Goal: Transaction & Acquisition: Purchase product/service

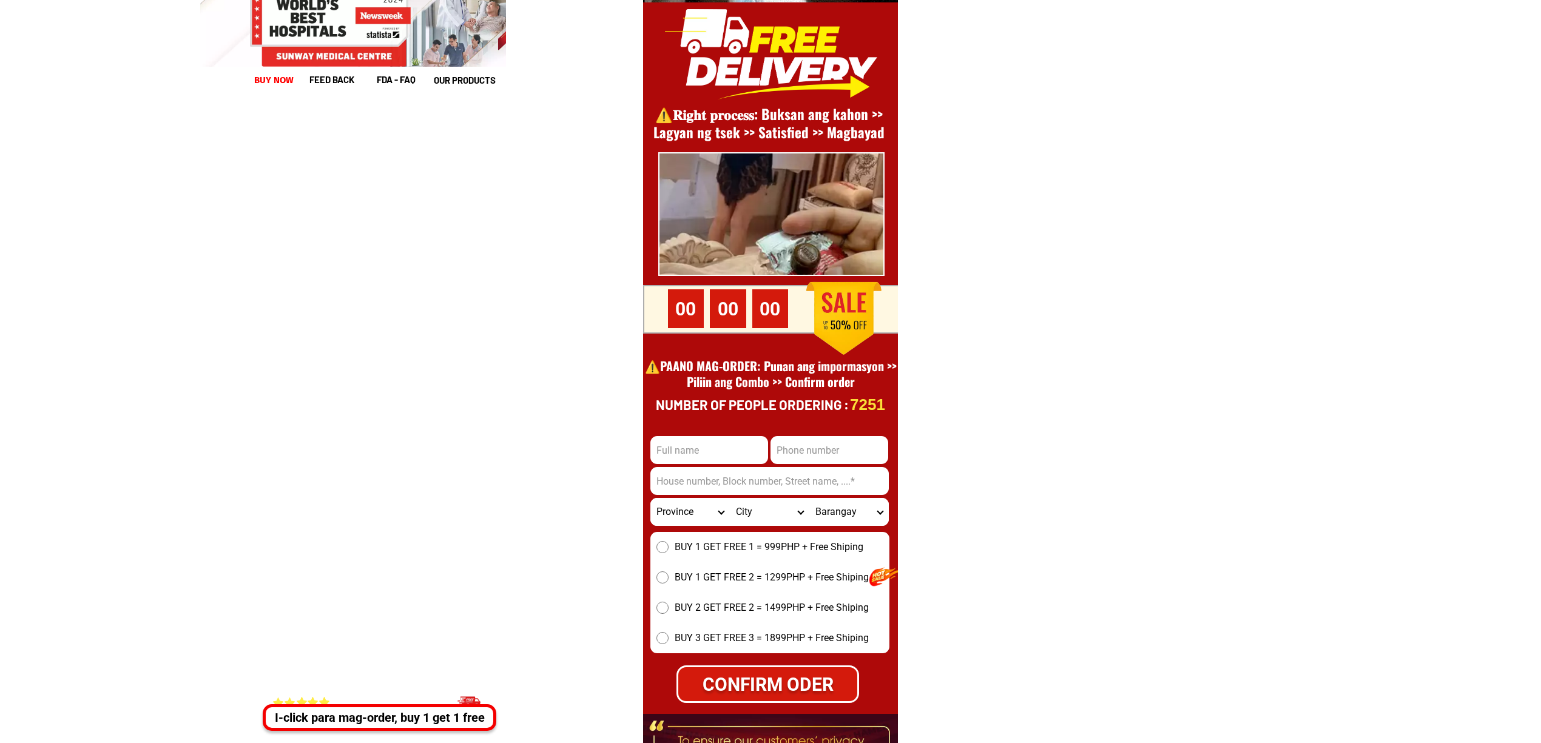
scroll to position [16639, 0]
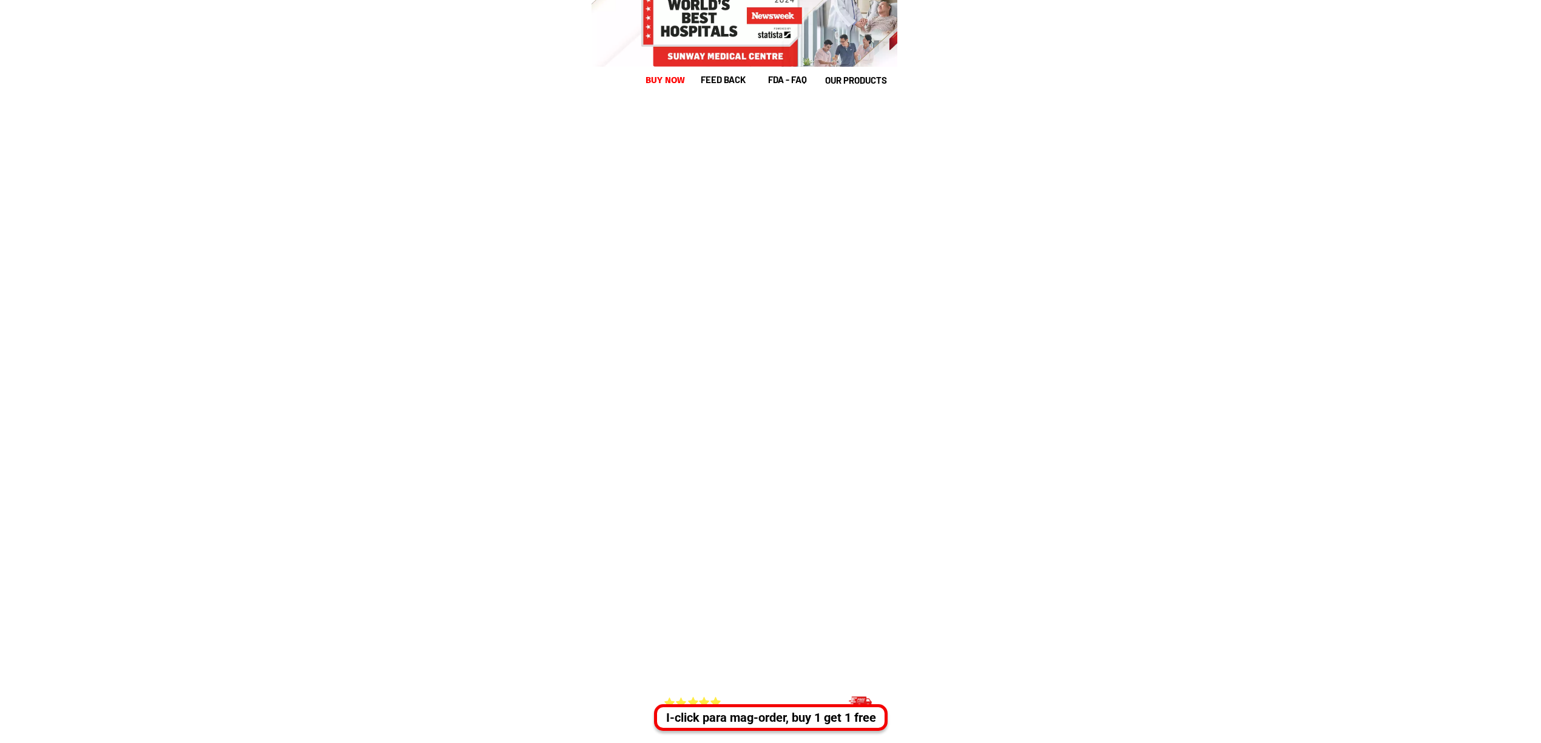
scroll to position [16641, 0]
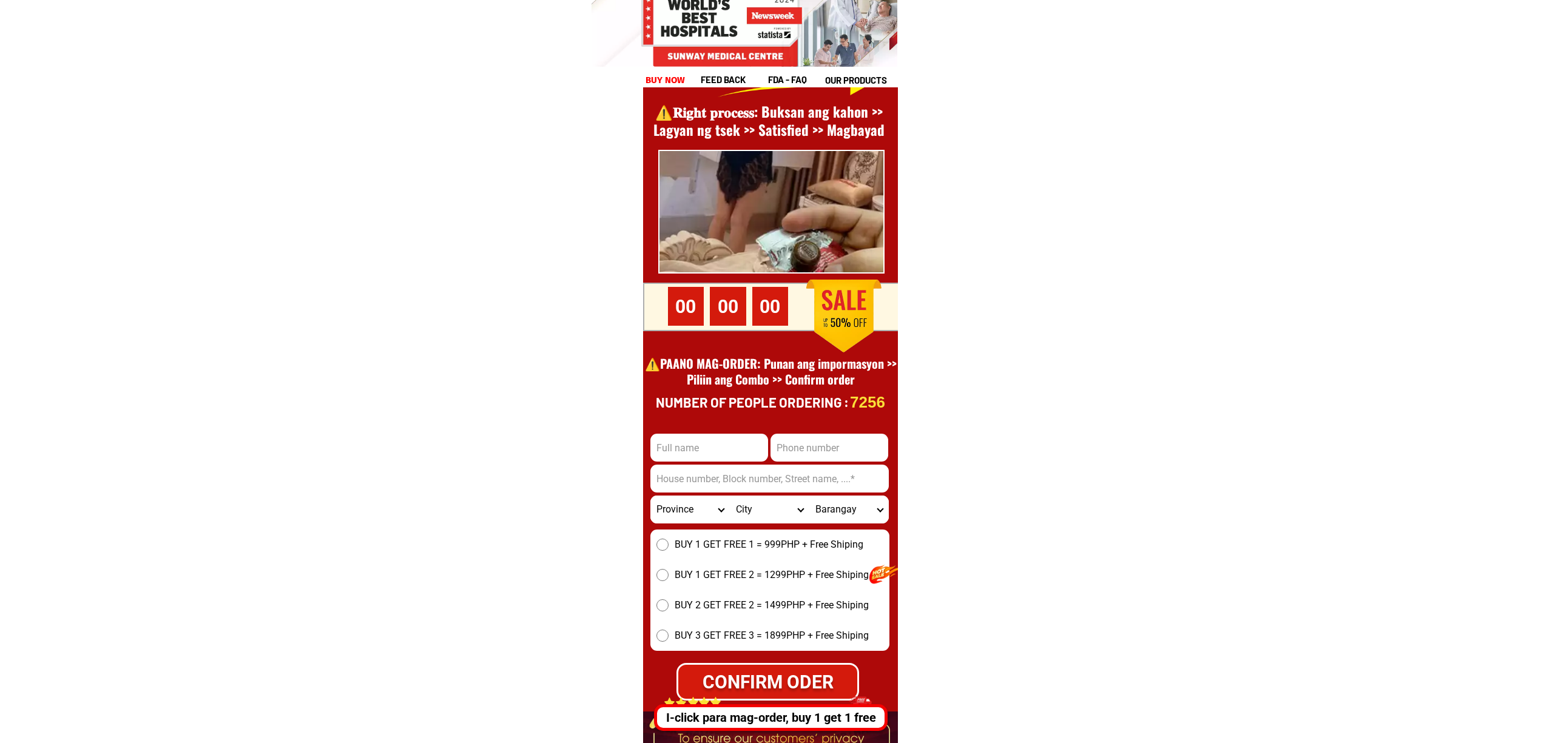
click at [811, 439] on input "Input phone_number" at bounding box center [829, 448] width 118 height 28
paste input "0909 128 0546""
type input "0909 128 0546"
click at [711, 451] on input "Input full_name" at bounding box center [709, 448] width 118 height 28
paste input "Rahima Adimat""
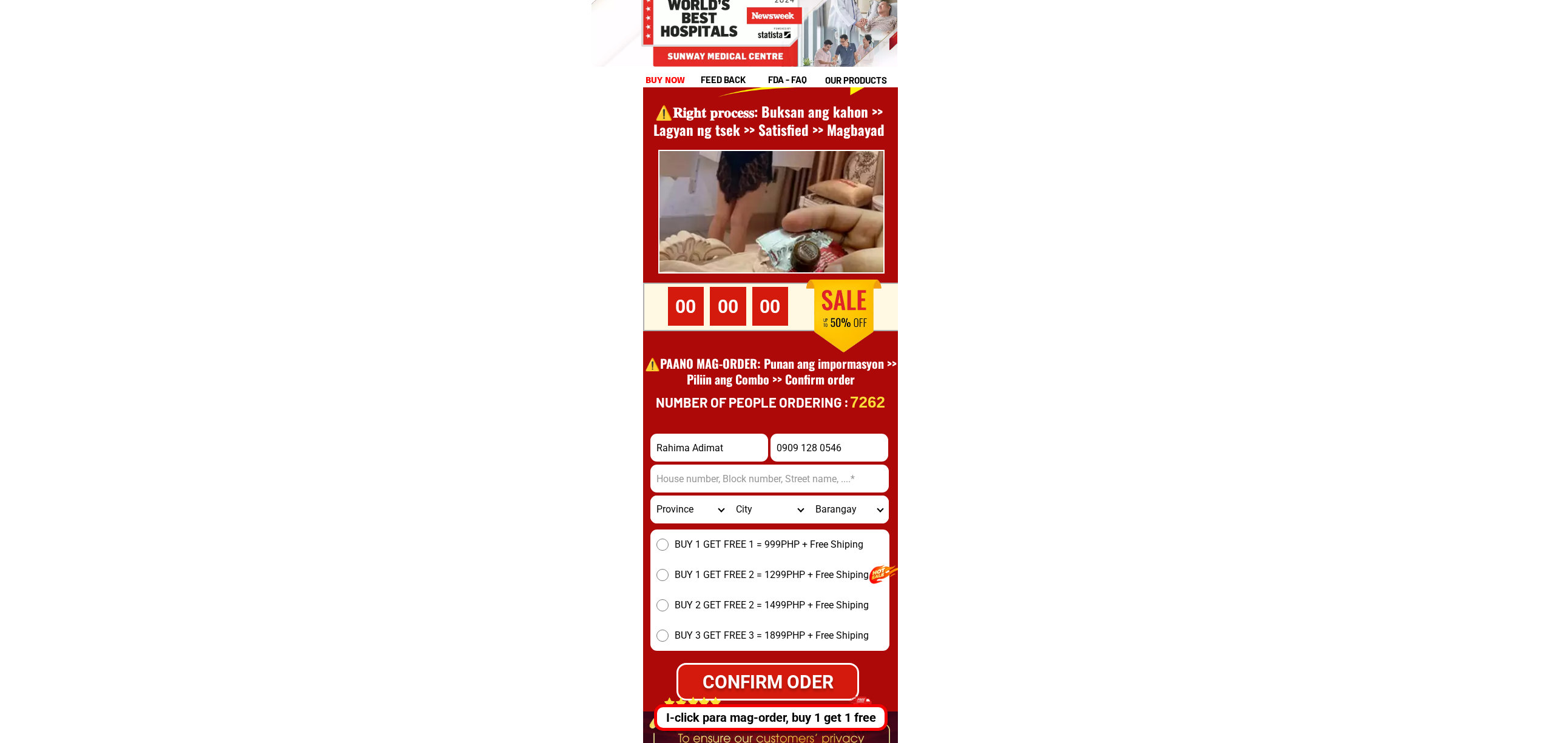
type input "Rahima Adimat"
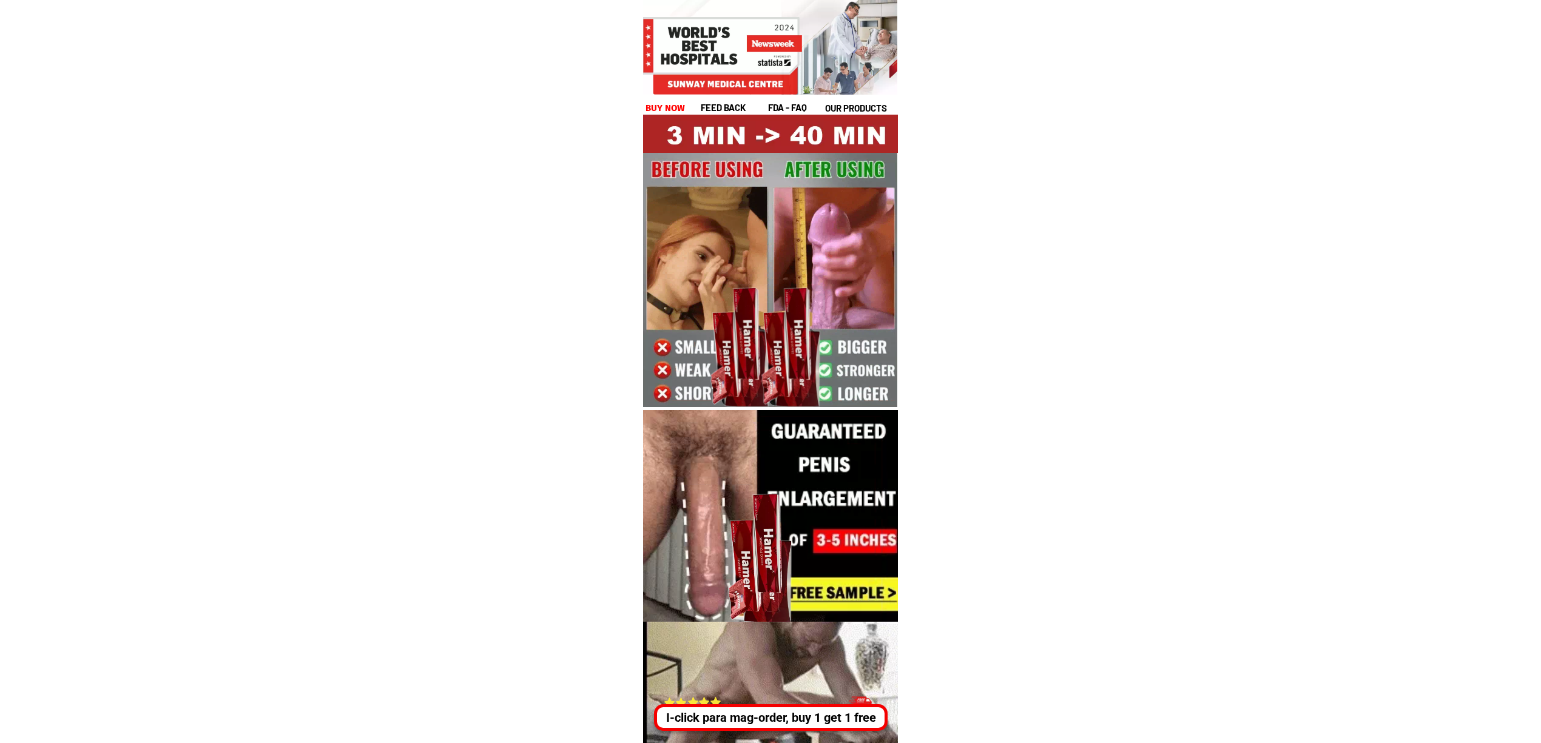
drag, startPoint x: 831, startPoint y: 716, endPoint x: 956, endPoint y: 706, distance: 125.4
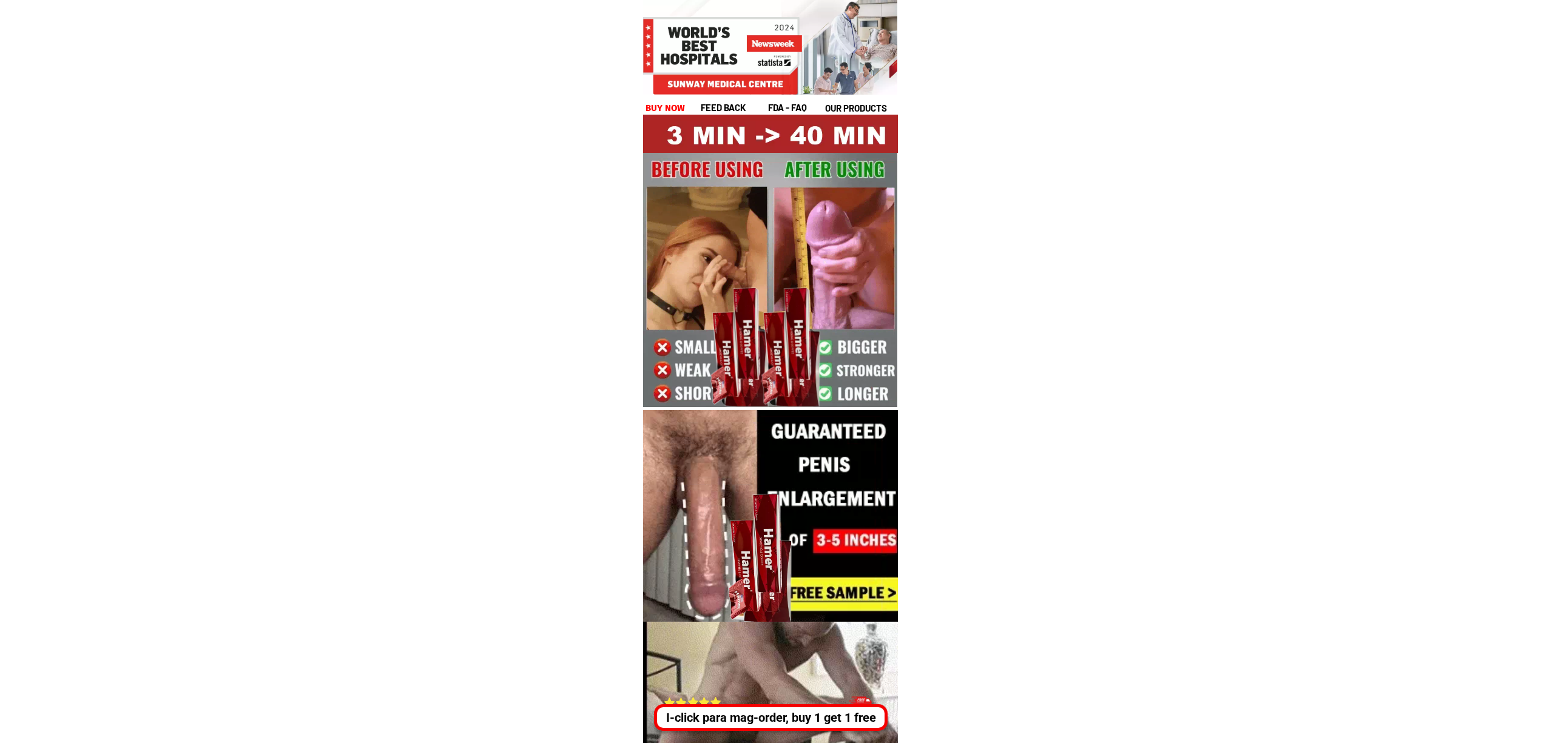
click at [831, 716] on div "I-click para mag-order, buy 1 get 1 free" at bounding box center [770, 717] width 227 height 18
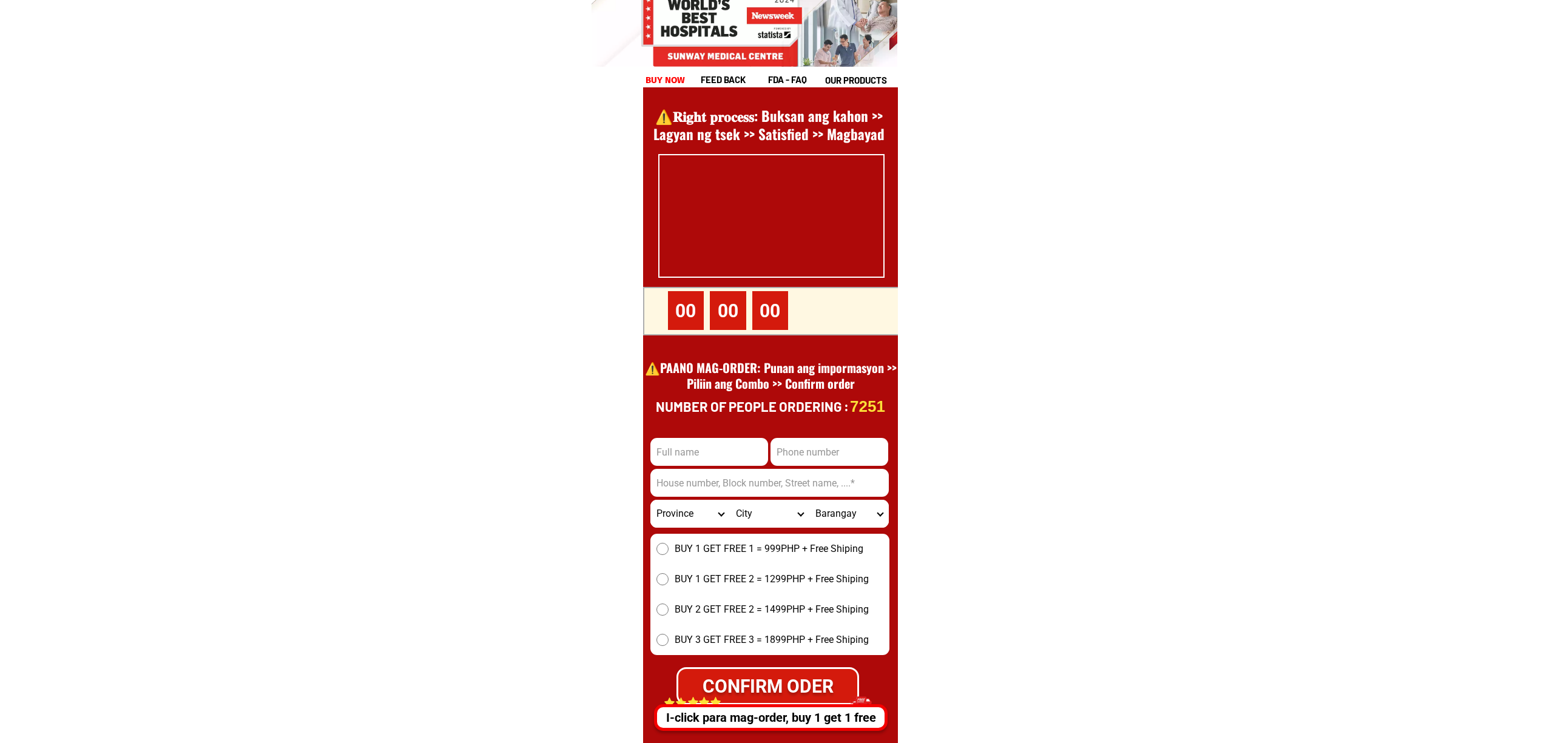
scroll to position [16639, 0]
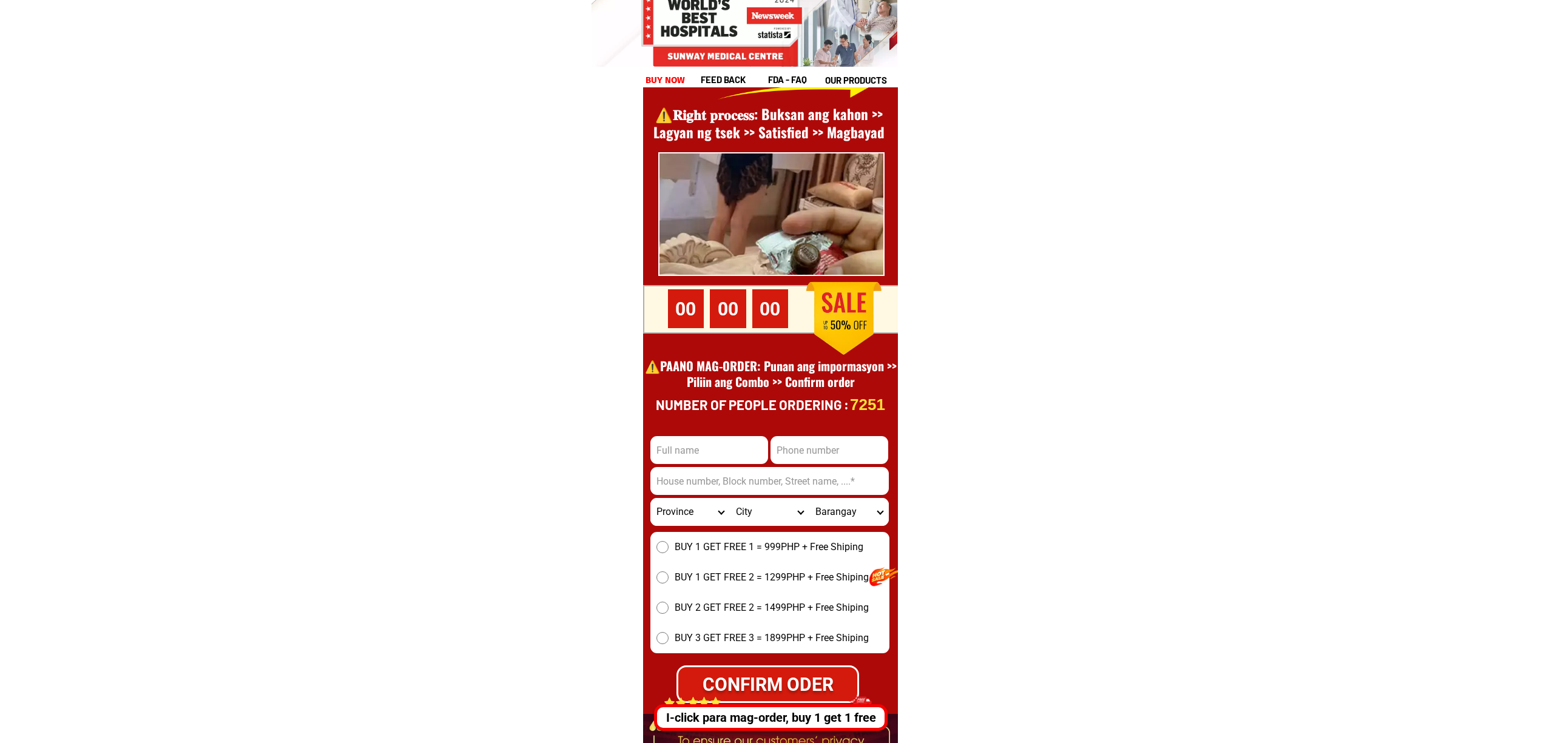
click at [804, 452] on input "Input phone_number" at bounding box center [829, 450] width 118 height 28
paste input "9272622773"
type input "9272622773"
click at [711, 442] on input "Input full_name" at bounding box center [709, 450] width 118 height 28
paste input "Bebot Peno"
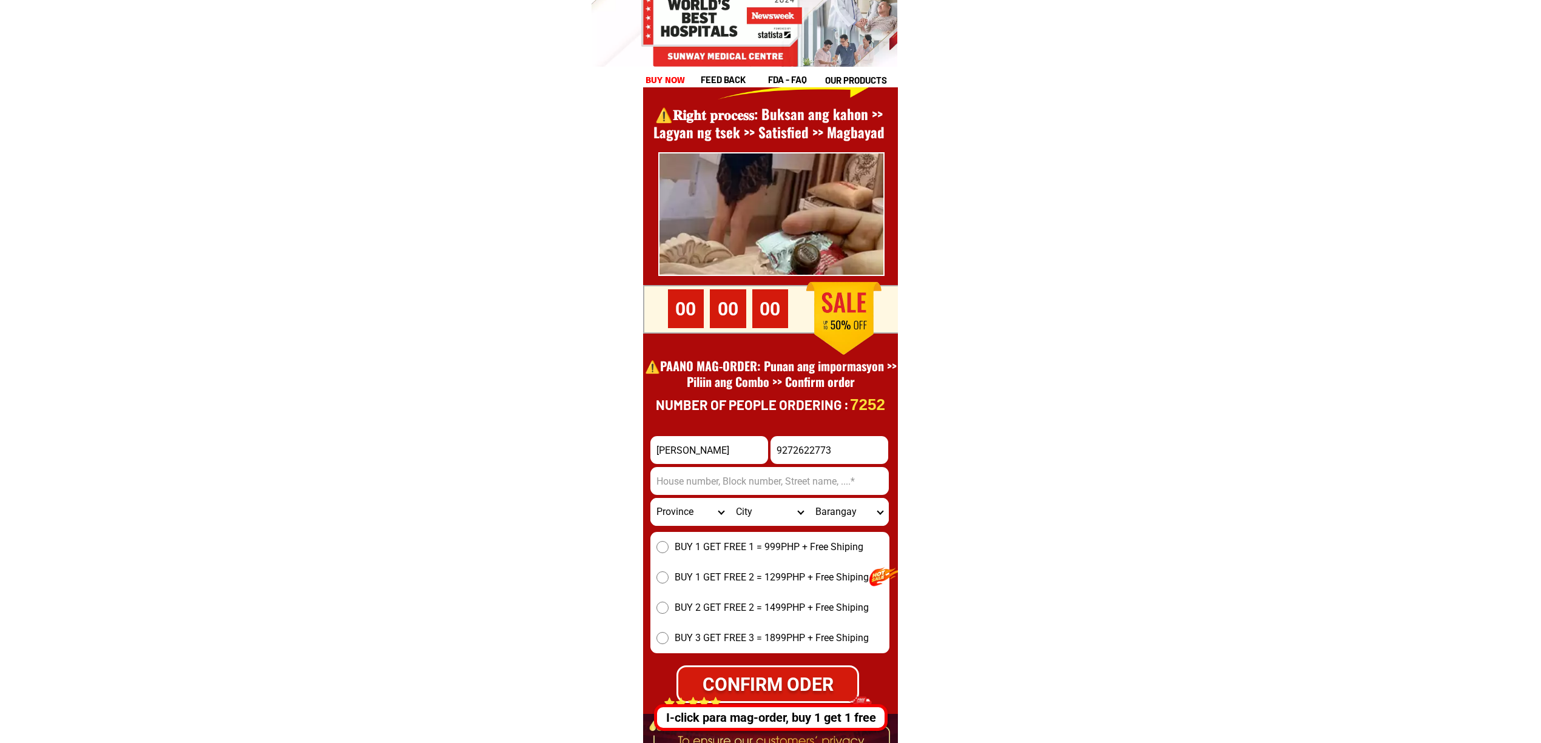
type input "Bebot Peno"
drag, startPoint x: 808, startPoint y: 491, endPoint x: 825, endPoint y: 491, distance: 17.6
click at [808, 491] on input "Input address" at bounding box center [769, 481] width 238 height 28
paste input "4529 esantos st penagbuhatan pasig city"
type input "4529 esantos st penagbuhatan pasig city"
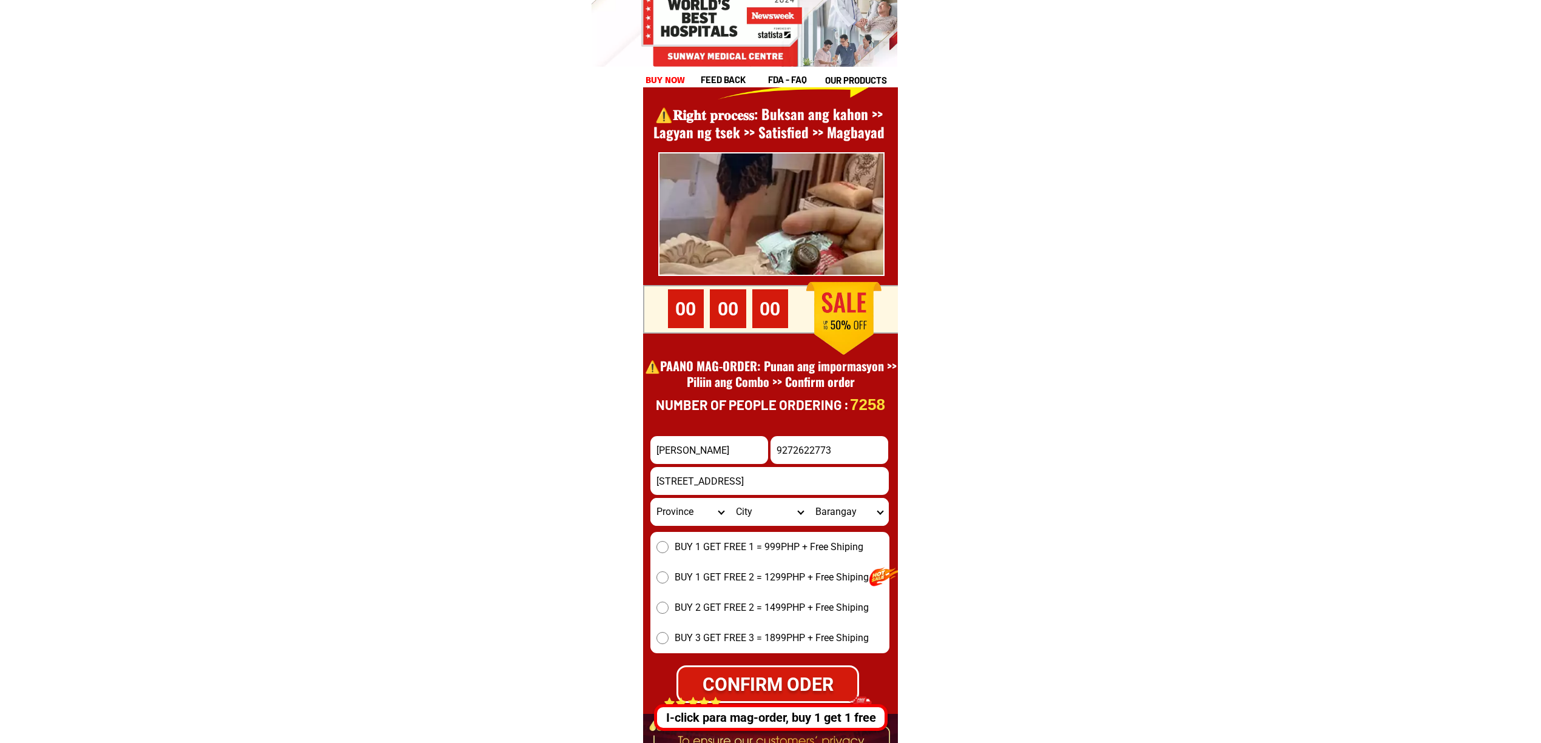
click at [690, 509] on select "Province Abra Agusan-del-norte Agusan-del-sur Aklan Albay Antique Apayao Aurora…" at bounding box center [689, 512] width 79 height 28
select select "63_219"
click at [650, 498] on select "Province Abra Agusan-del-norte Agusan-del-sur Aklan Albay Antique Apayao Aurora…" at bounding box center [689, 512] width 79 height 28
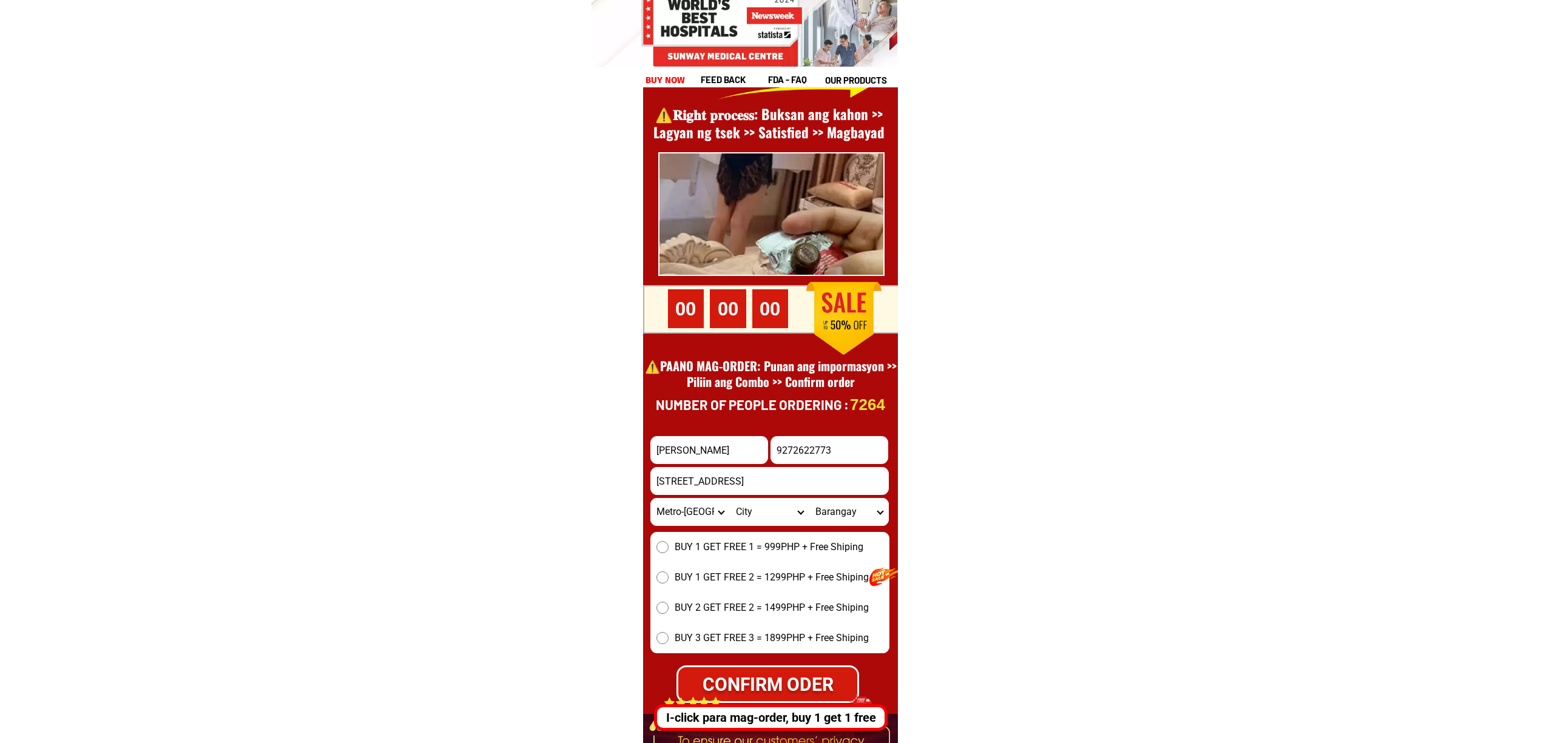
drag, startPoint x: 740, startPoint y: 541, endPoint x: 750, endPoint y: 551, distance: 13.7
click at [740, 542] on span "BUY 1 GET FREE 1 = 999PHP + Free Shiping" at bounding box center [768, 547] width 189 height 15
click at [668, 542] on input "BUY 1 GET FREE 1 = 999PHP + Free Shiping" at bounding box center [662, 547] width 12 height 12
radio input "true"
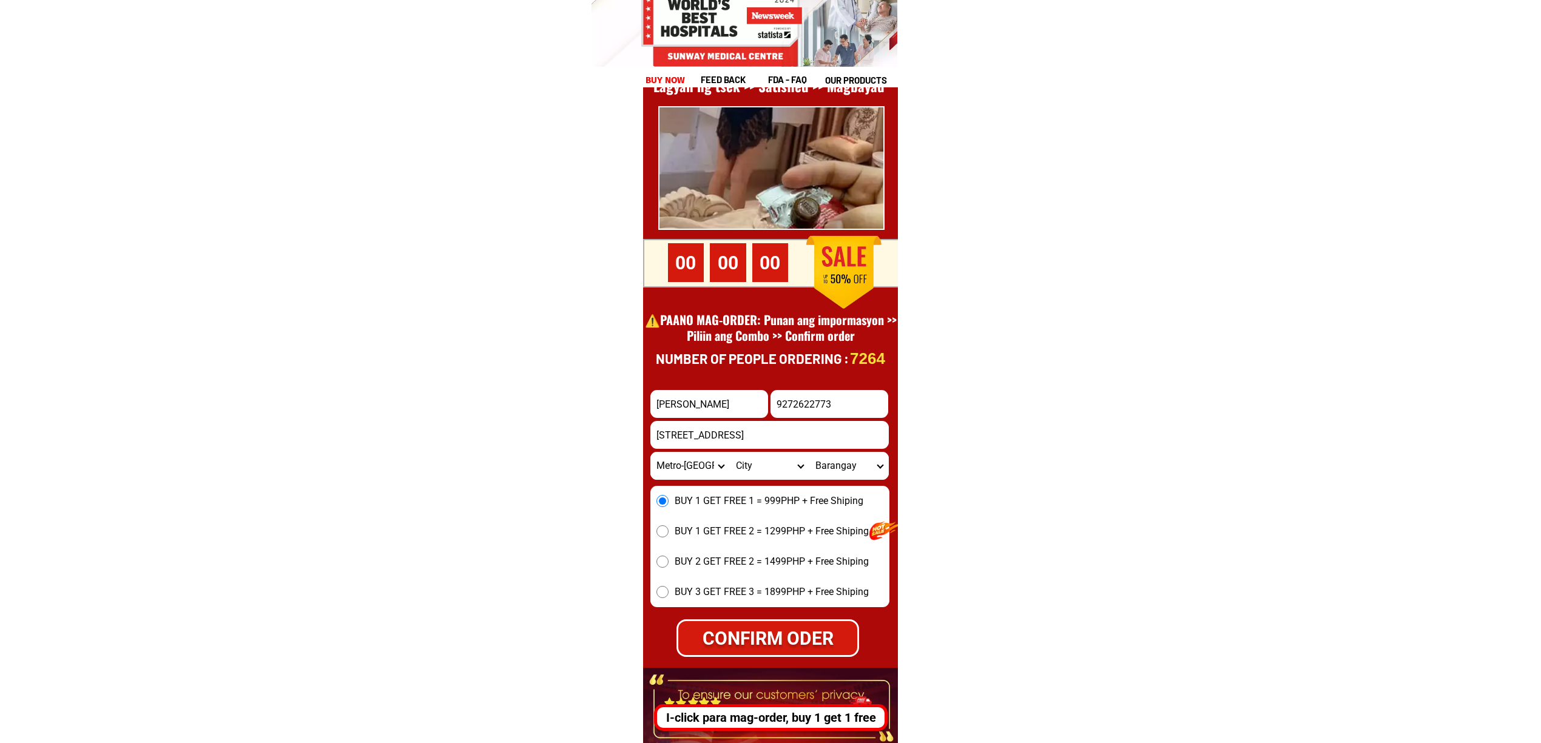
scroll to position [16801, 0]
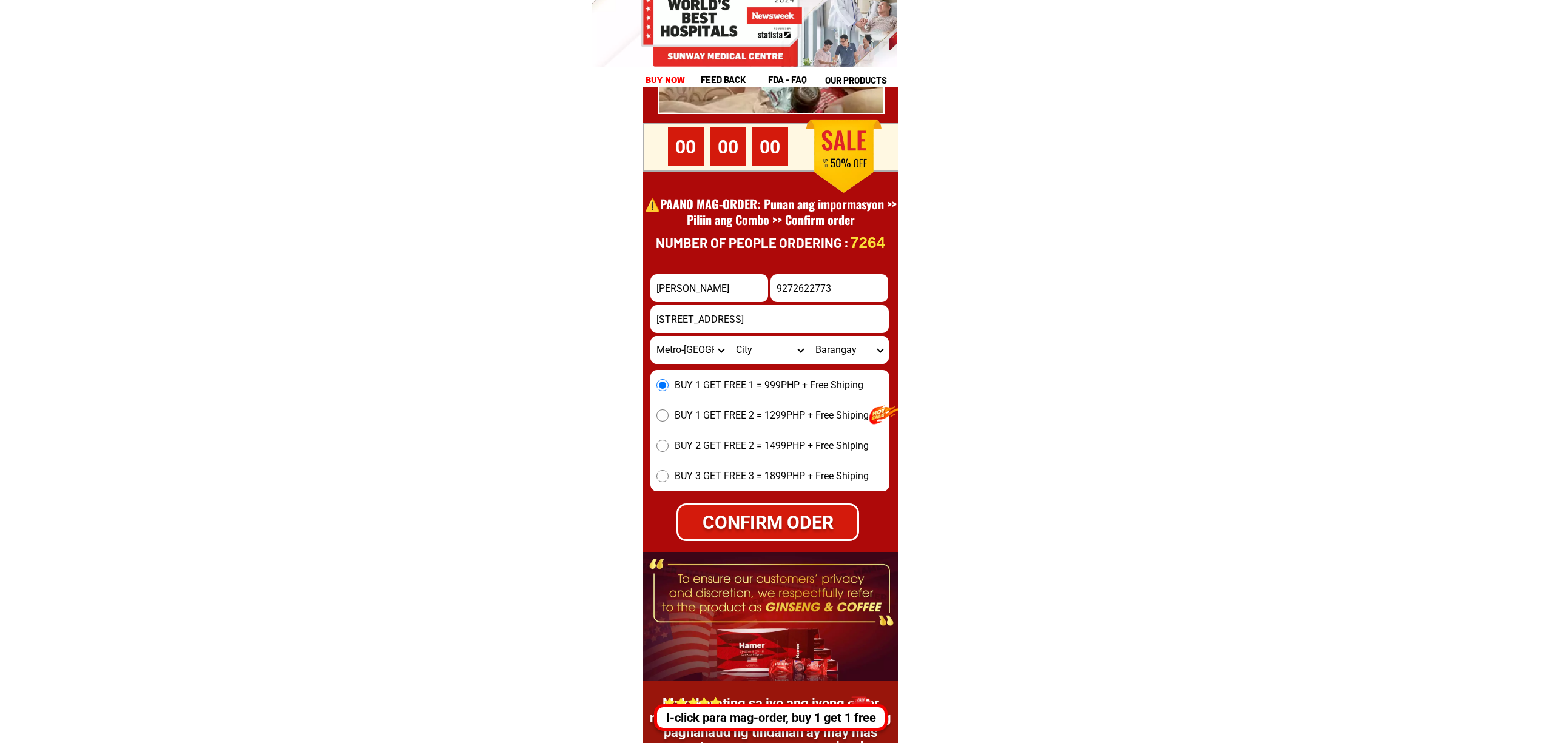
click at [774, 298] on input "9272622773" at bounding box center [829, 288] width 118 height 28
type input "09272622773"
click at [786, 513] on div "CONFIRM ODER" at bounding box center [767, 521] width 181 height 27
radio input "true"
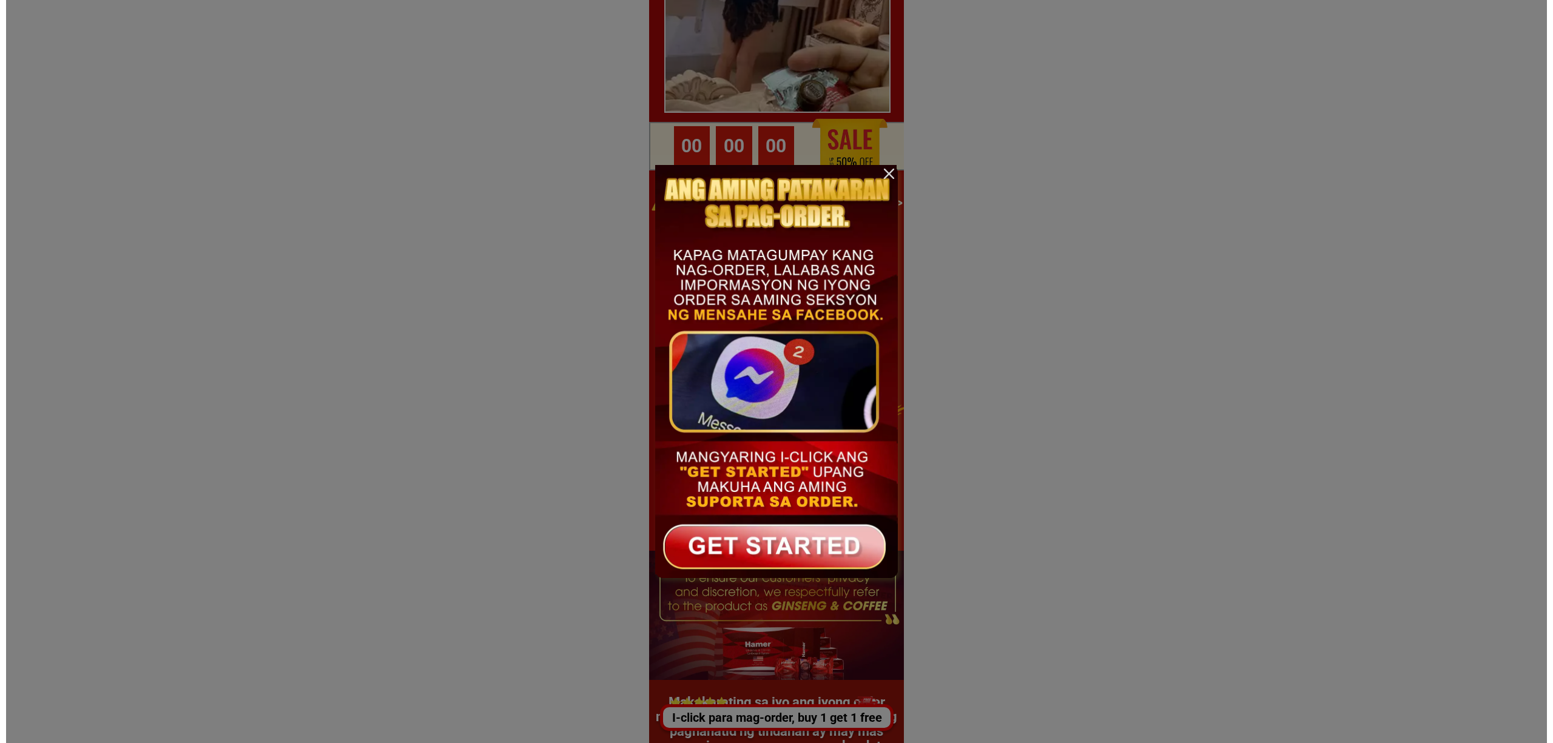
scroll to position [0, 0]
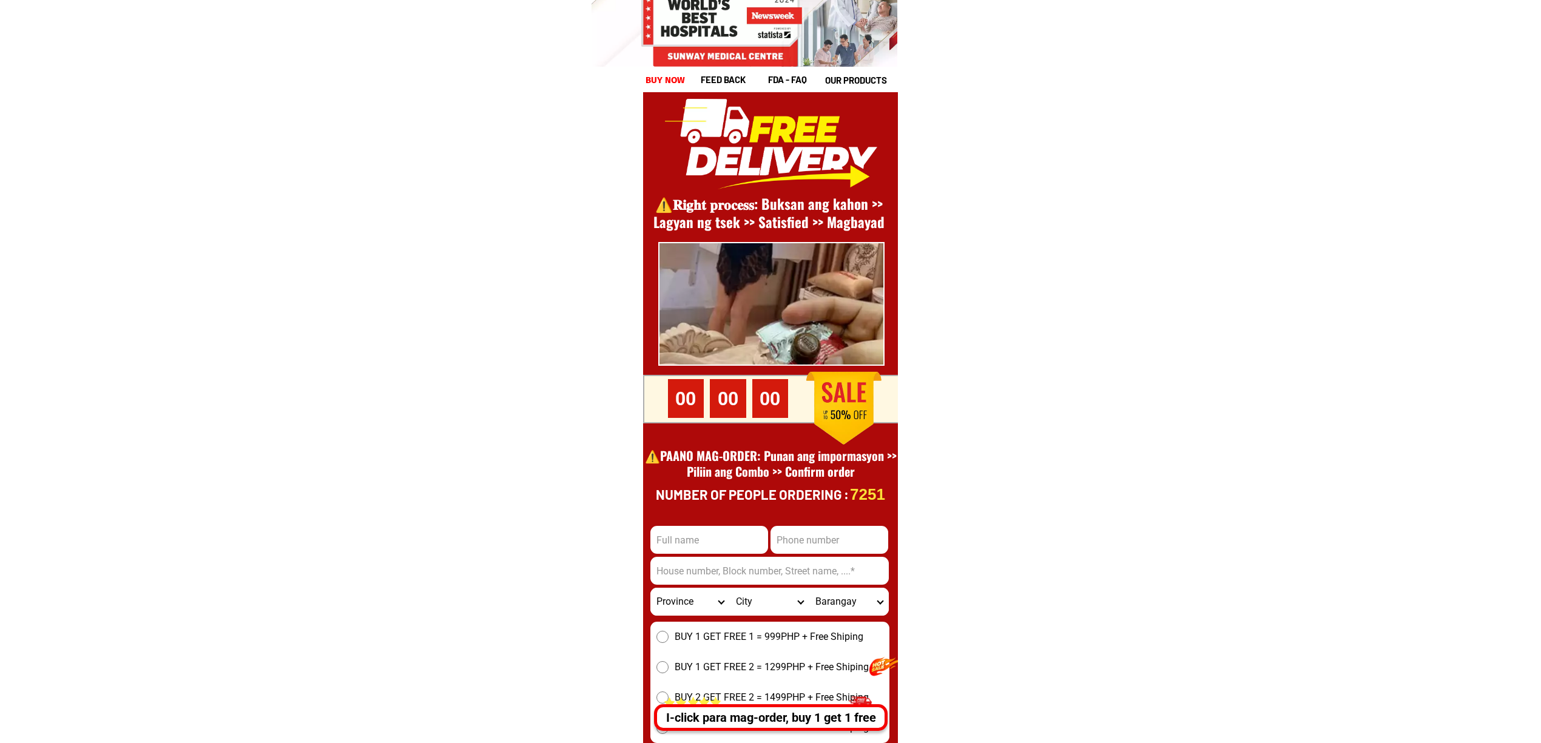
scroll to position [16639, 0]
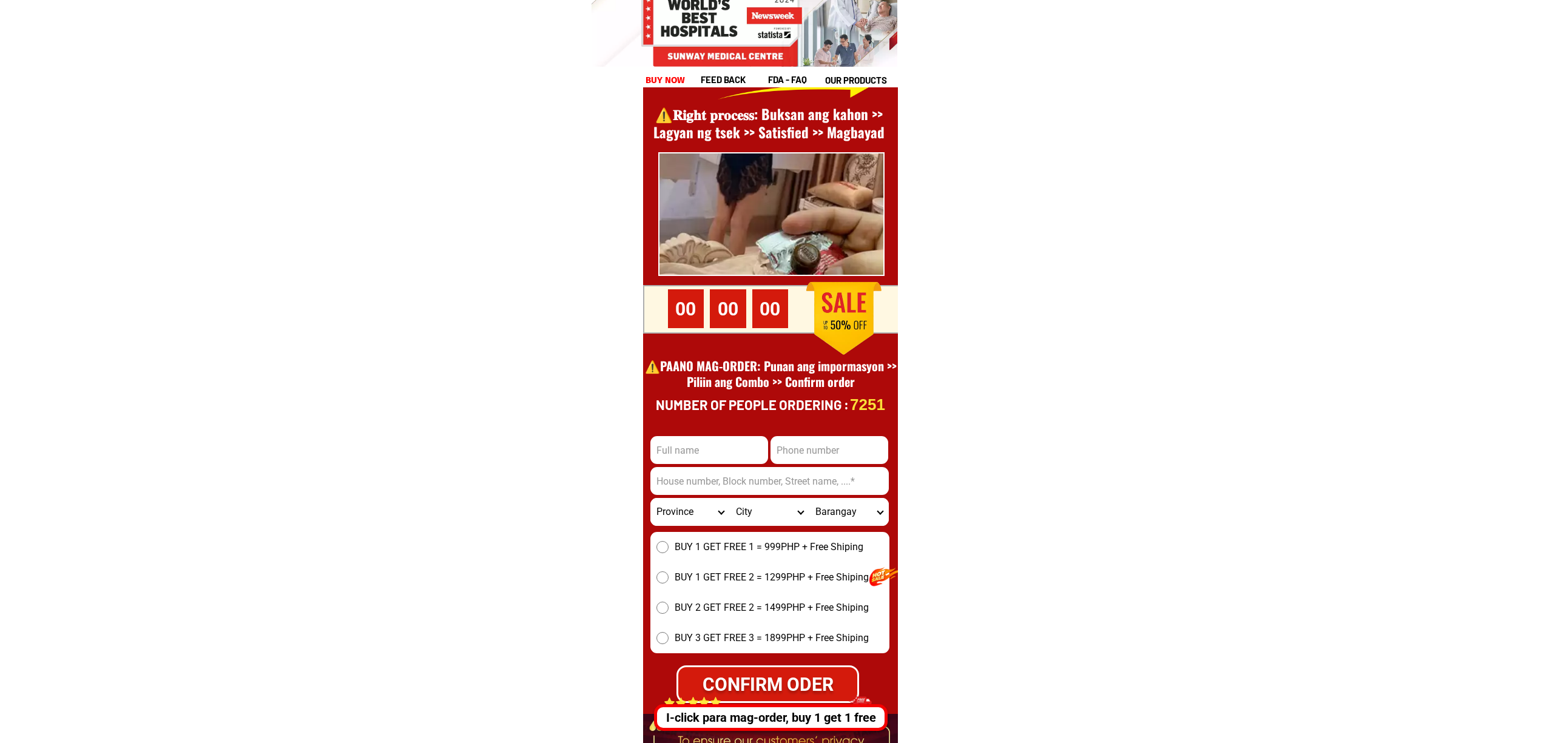
drag, startPoint x: 793, startPoint y: 457, endPoint x: 815, endPoint y: 464, distance: 22.8
click at [793, 457] on input "Input phone_number" at bounding box center [829, 450] width 118 height 28
paste input "1639469154084"
type input "+639469154084"
drag, startPoint x: 682, startPoint y: 432, endPoint x: 717, endPoint y: 446, distance: 37.5
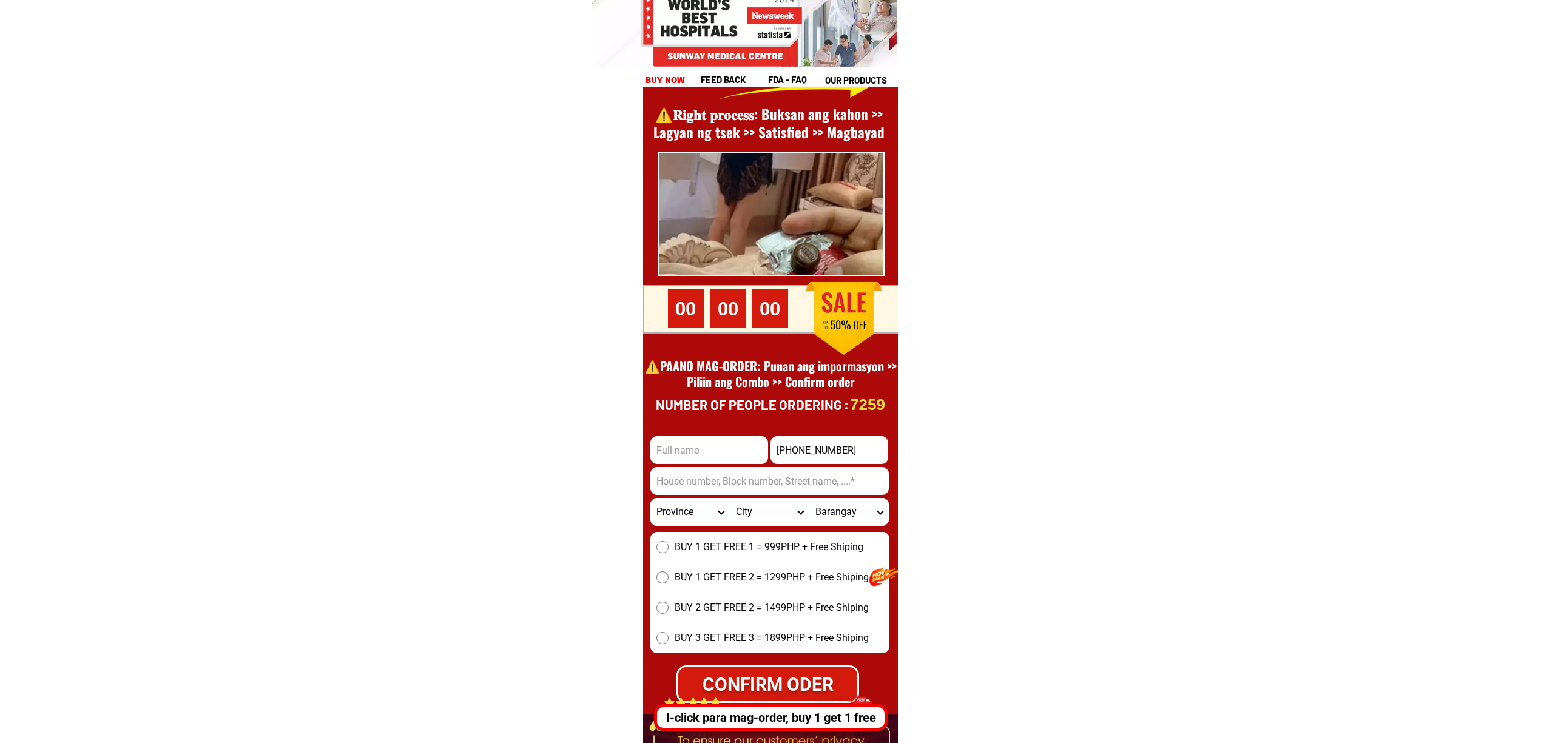
click at [685, 433] on div at bounding box center [770, 422] width 255 height 841
click at [739, 447] on input "Input full_name" at bounding box center [709, 450] width 118 height 28
paste input "Custodio teofisto"
type input "Custodio teofisto"
click at [693, 511] on select "Province Abra Agusan-del-norte Agusan-del-sur Aklan Albay Antique Apayao Aurora…" at bounding box center [689, 512] width 79 height 28
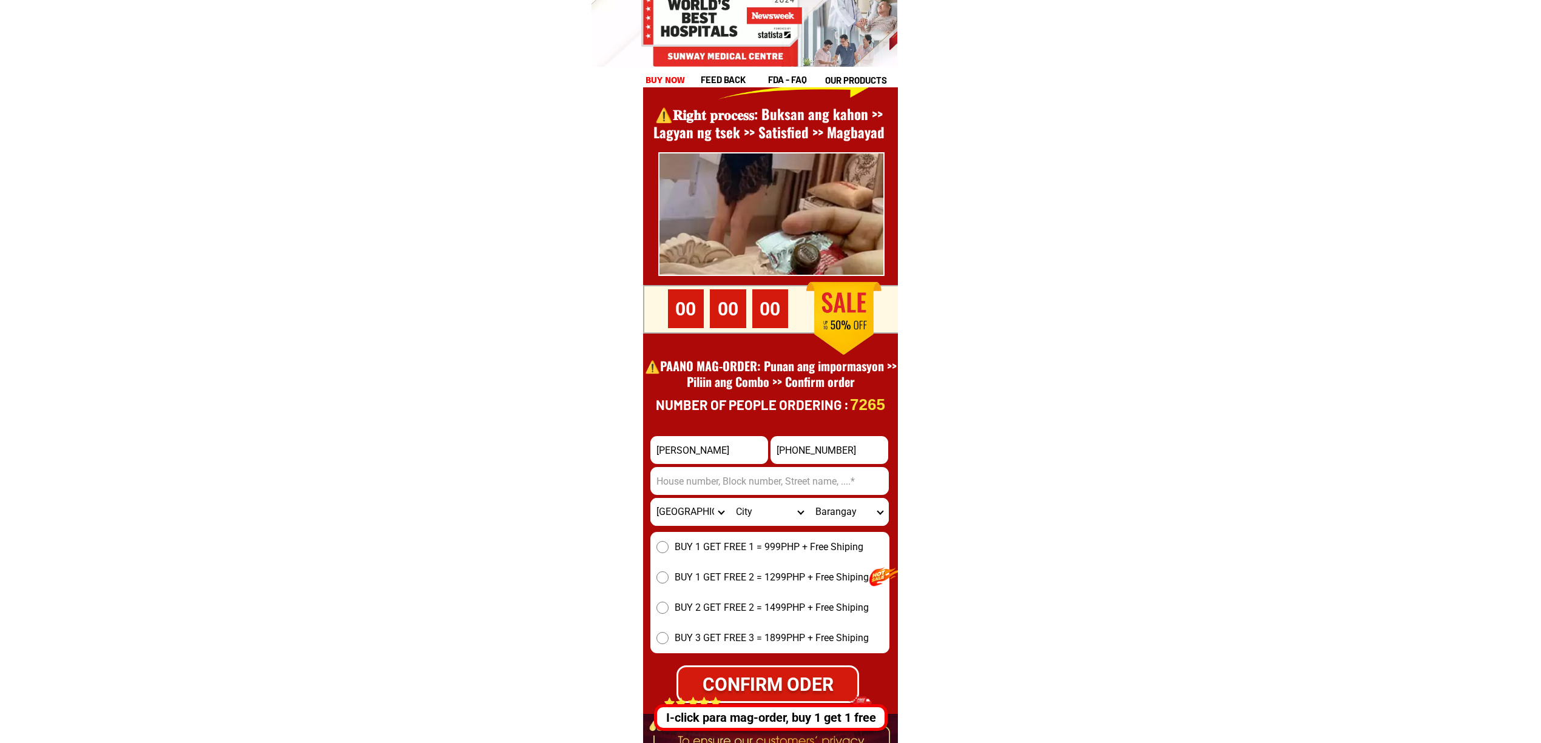
click at [650, 498] on select "Province Abra Agusan-del-norte Agusan-del-sur Aklan Albay Antique Apayao Aurora…" at bounding box center [689, 512] width 79 height 28
click at [677, 506] on select "Province Abra Agusan-del-norte Agusan-del-sur Aklan Albay Antique Apayao Aurora…" at bounding box center [689, 512] width 79 height 28
select select "63_701"
click at [650, 498] on select "Province Abra Agusan-del-norte Agusan-del-sur Aklan Albay Antique Apayao Aurora…" at bounding box center [689, 512] width 79 height 28
click at [751, 508] on select "City Agusan-del-sur-esperanza Agusan-del-sur-la-paz Agusan-del-sur-loreto Agusa…" at bounding box center [769, 512] width 79 height 28
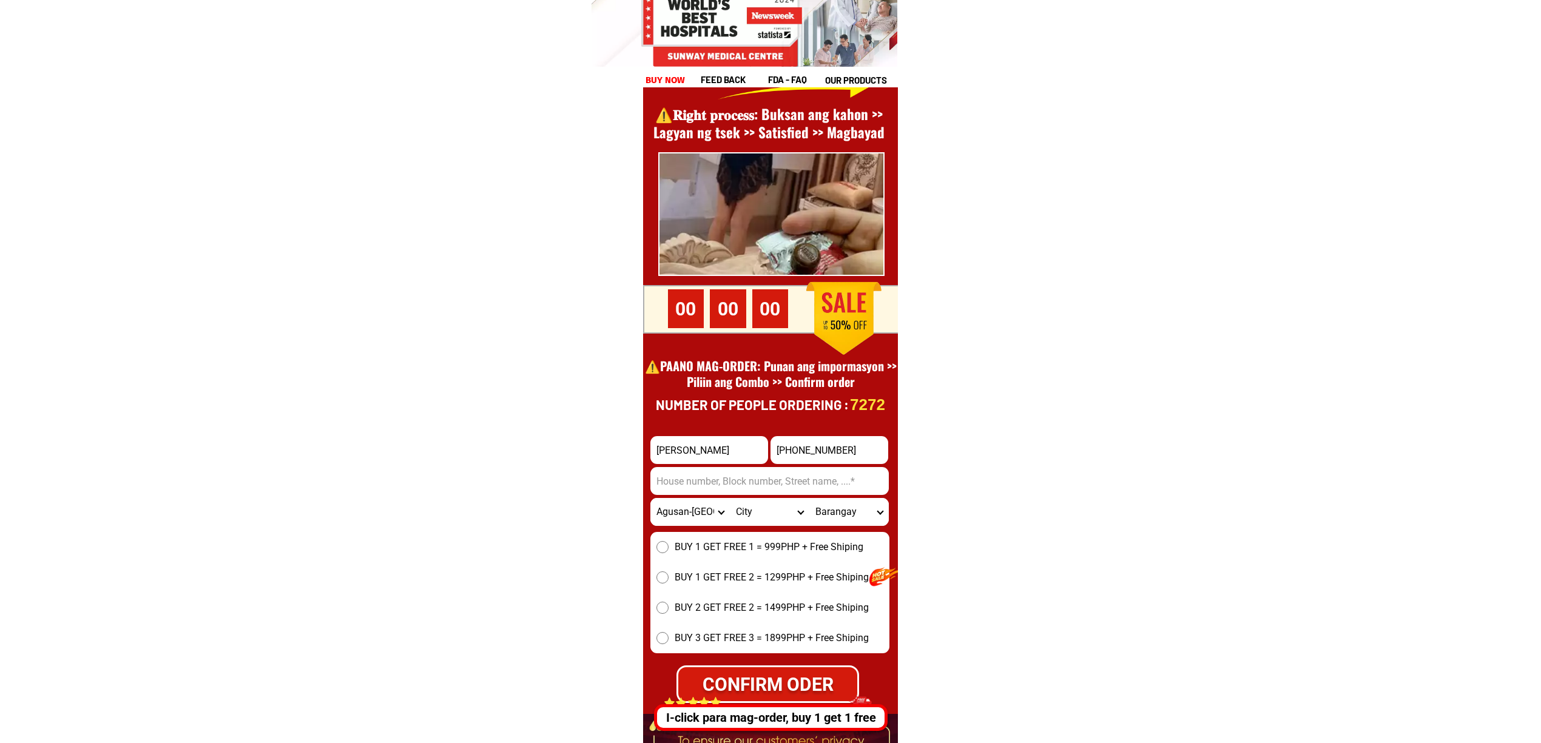
click at [746, 505] on select "City Agusan-del-sur-esperanza Agusan-del-sur-la-paz Agusan-del-sur-loreto Agusa…" at bounding box center [769, 512] width 79 height 28
select select "63_7013903"
click at [730, 498] on select "City Agusan-del-sur-esperanza Agusan-del-sur-la-paz Agusan-del-sur-loreto Agusa…" at bounding box center [769, 512] width 79 height 28
click at [836, 514] on select "Barangay Agsabu Aguinaldo Anolingan Bakingking Balubo Bentahon Bunaguit Catmono…" at bounding box center [848, 512] width 79 height 28
click at [833, 503] on select "Barangay Agsabu Aguinaldo Anolingan Bakingking Balubo Bentahon Bunaguit Catmono…" at bounding box center [848, 512] width 79 height 28
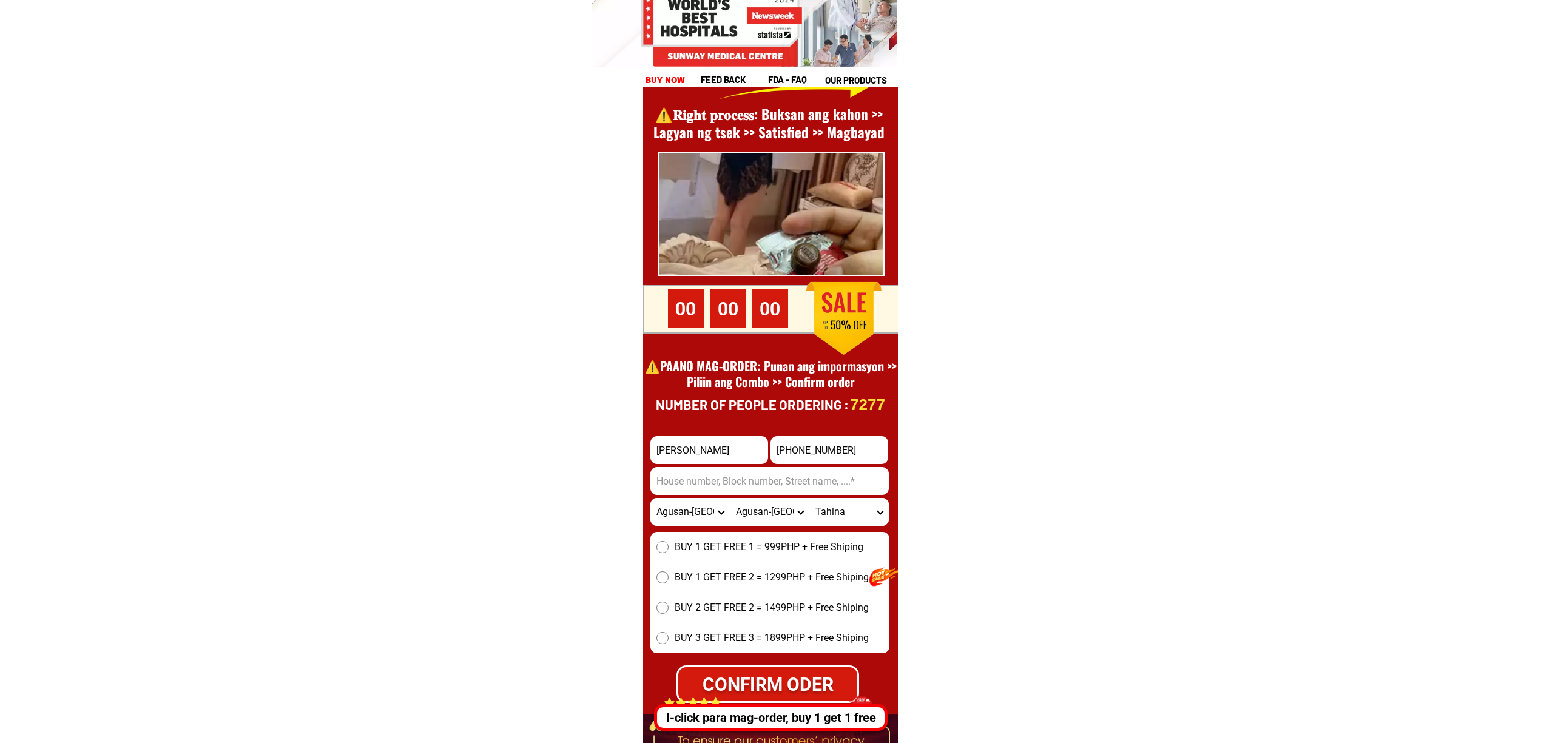
select select "63_70139035702"
click at [771, 515] on select "City Agusan-del-sur-esperanza Agusan-del-sur-la-paz Agusan-del-sur-loreto Agusa…" at bounding box center [769, 512] width 79 height 28
click at [730, 498] on select "City Agusan-del-sur-esperanza Agusan-del-sur-la-paz Agusan-del-sur-loreto Agusa…" at bounding box center [769, 512] width 79 height 28
click at [844, 503] on select "Barangay Angeles Bataan Comota Halapitan Kasapa ii Langasian Lydia Osmena Osmen…" at bounding box center [848, 512] width 79 height 28
click at [797, 505] on select "City Agusan-del-sur-esperanza Agusan-del-sur-la-paz Agusan-del-sur-loreto Agusa…" at bounding box center [769, 512] width 79 height 28
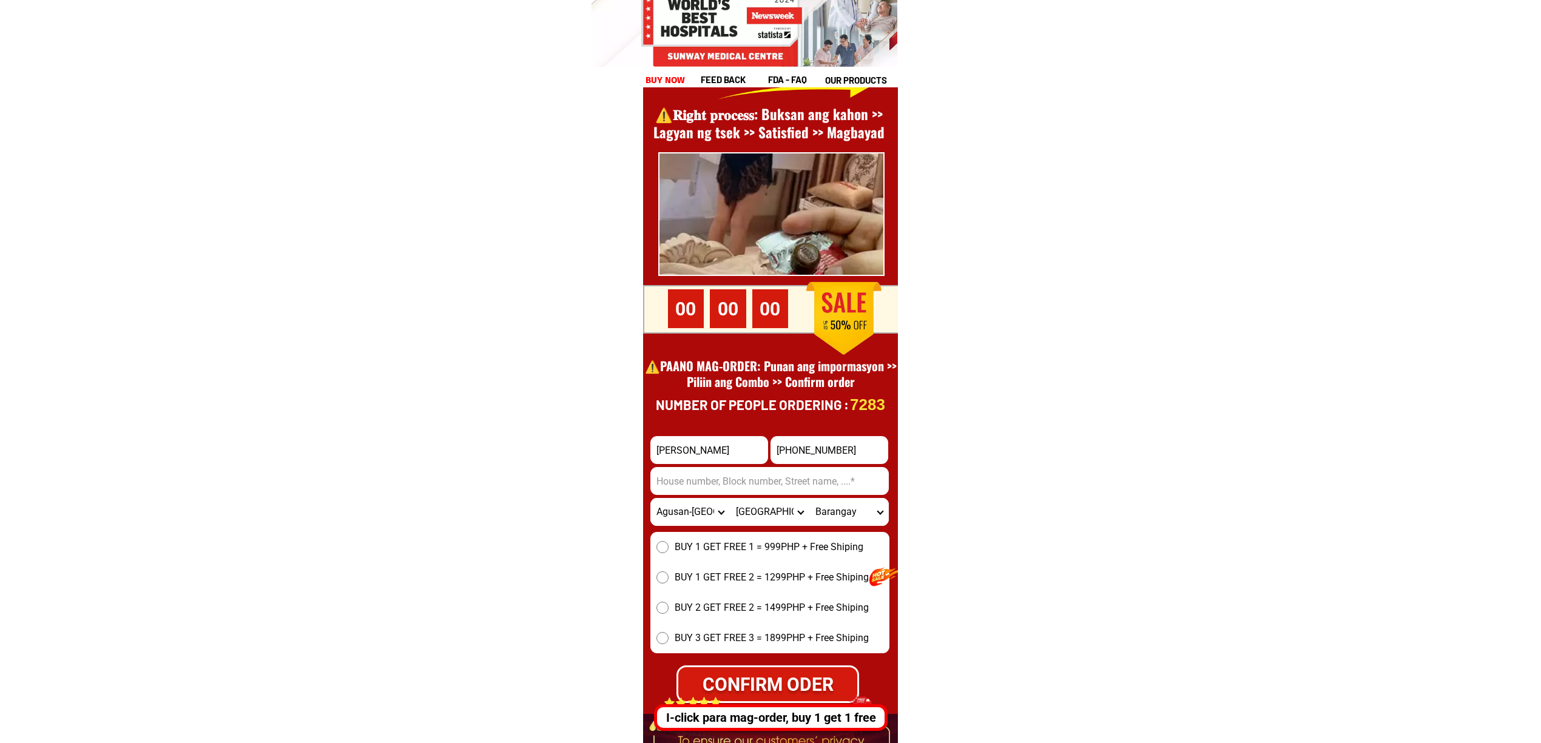
click at [730, 498] on select "City Agusan-del-sur-esperanza Agusan-del-sur-la-paz Agusan-del-sur-loreto Agusa…" at bounding box center [769, 512] width 79 height 28
click at [788, 503] on select "City Agusan-del-sur-esperanza Agusan-del-sur-la-paz Agusan-del-sur-loreto Agusa…" at bounding box center [769, 512] width 79 height 28
click at [730, 498] on select "City Agusan-del-sur-esperanza Agusan-del-sur-la-paz Agusan-del-sur-loreto Agusa…" at bounding box center [769, 512] width 79 height 28
click at [836, 520] on select "Barangay Angeles Bataan Comota Halapitan Kasapa ii Langasian Lydia Osmena Osmen…" at bounding box center [848, 512] width 79 height 28
drag, startPoint x: 789, startPoint y: 516, endPoint x: 797, endPoint y: 515, distance: 7.9
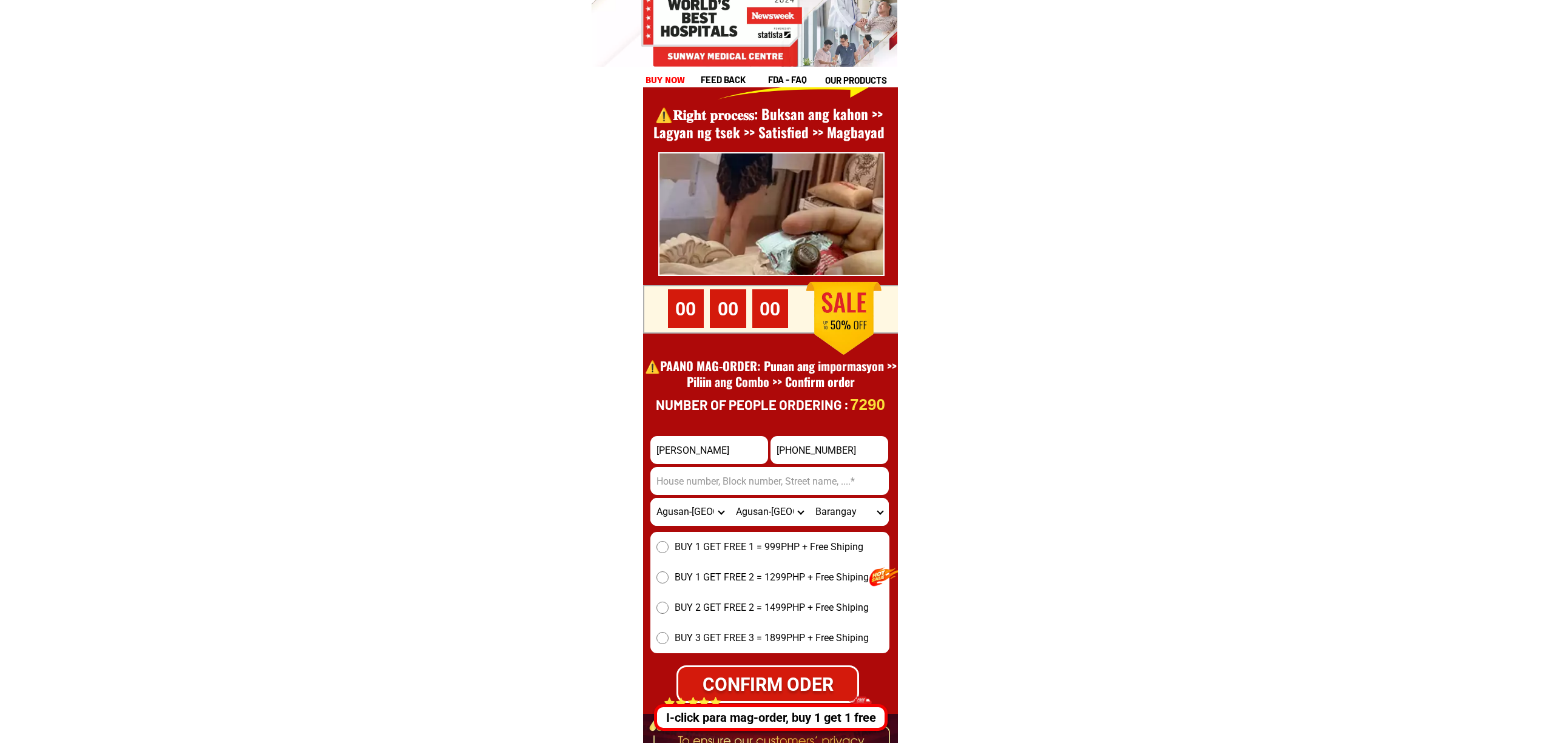
click at [789, 516] on select "City Agusan-del-sur-esperanza Agusan-del-sur-la-paz Agusan-del-sur-loreto Agusa…" at bounding box center [769, 512] width 79 height 28
click at [844, 517] on select "Barangay Angeles Bataan Comota Halapitan Kasapa ii Langasian Lydia Osmena Osmen…" at bounding box center [848, 512] width 79 height 28
click at [792, 508] on select "City Agusan-del-sur-esperanza Agusan-del-sur-la-paz Agusan-del-sur-loreto Agusa…" at bounding box center [769, 512] width 79 height 28
select select "63_7018797"
click at [730, 498] on select "City Agusan-del-sur-esperanza Agusan-del-sur-la-paz Agusan-del-sur-loreto Agusa…" at bounding box center [769, 512] width 79 height 28
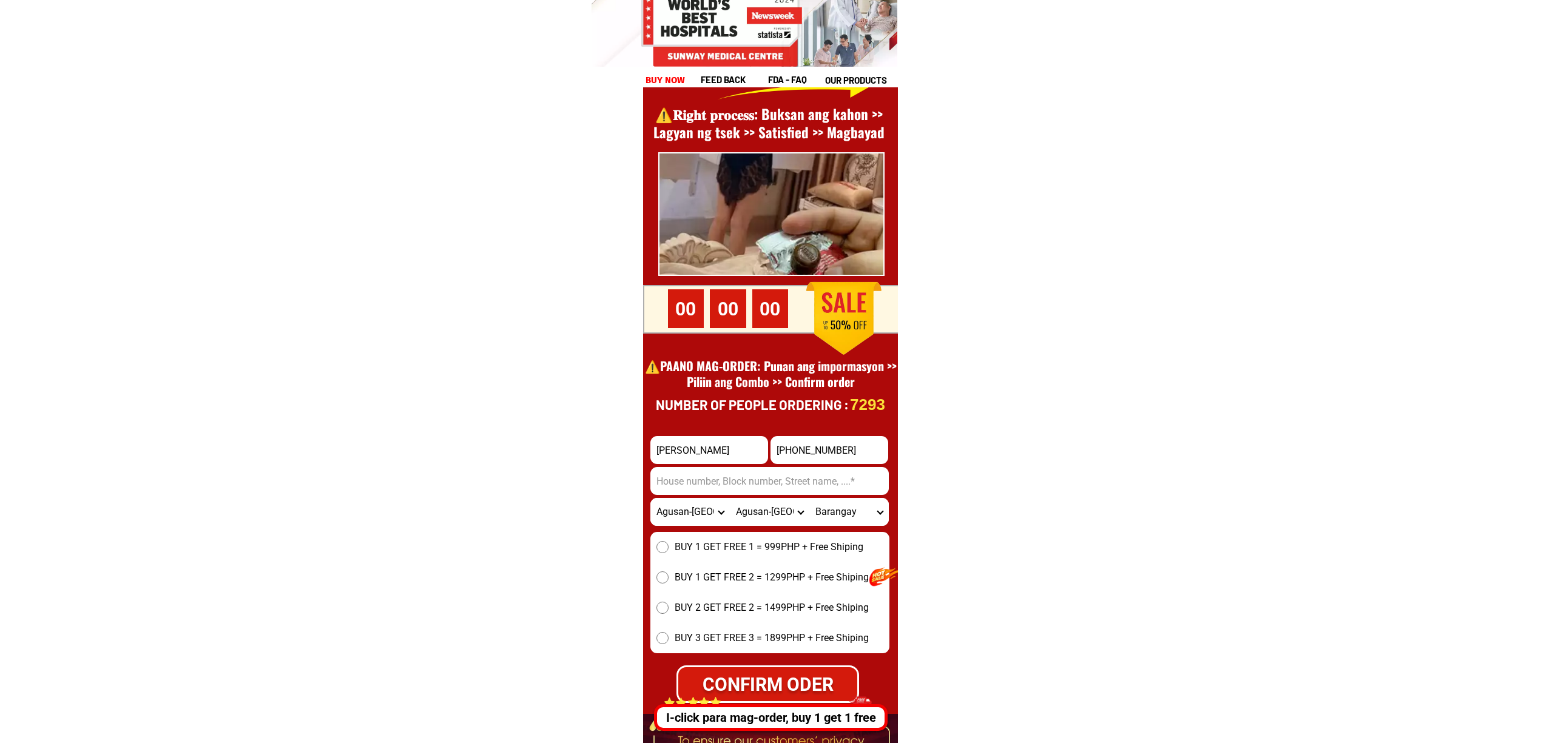
click at [847, 524] on select "Barangay Bayugan 3 Cabantao Cabawan Libuac Maligaya Marfil Novele Poblacion San…" at bounding box center [848, 512] width 79 height 28
select select "63_70187979354"
click at [776, 508] on select "City Agusan-del-sur-esperanza Agusan-del-sur-la-paz Agusan-del-sur-loreto Agusa…" at bounding box center [769, 512] width 79 height 28
select select "63_7019572"
click at [730, 498] on select "City Agusan-del-sur-esperanza Agusan-del-sur-la-paz Agusan-del-sur-loreto Agusa…" at bounding box center [769, 512] width 79 height 28
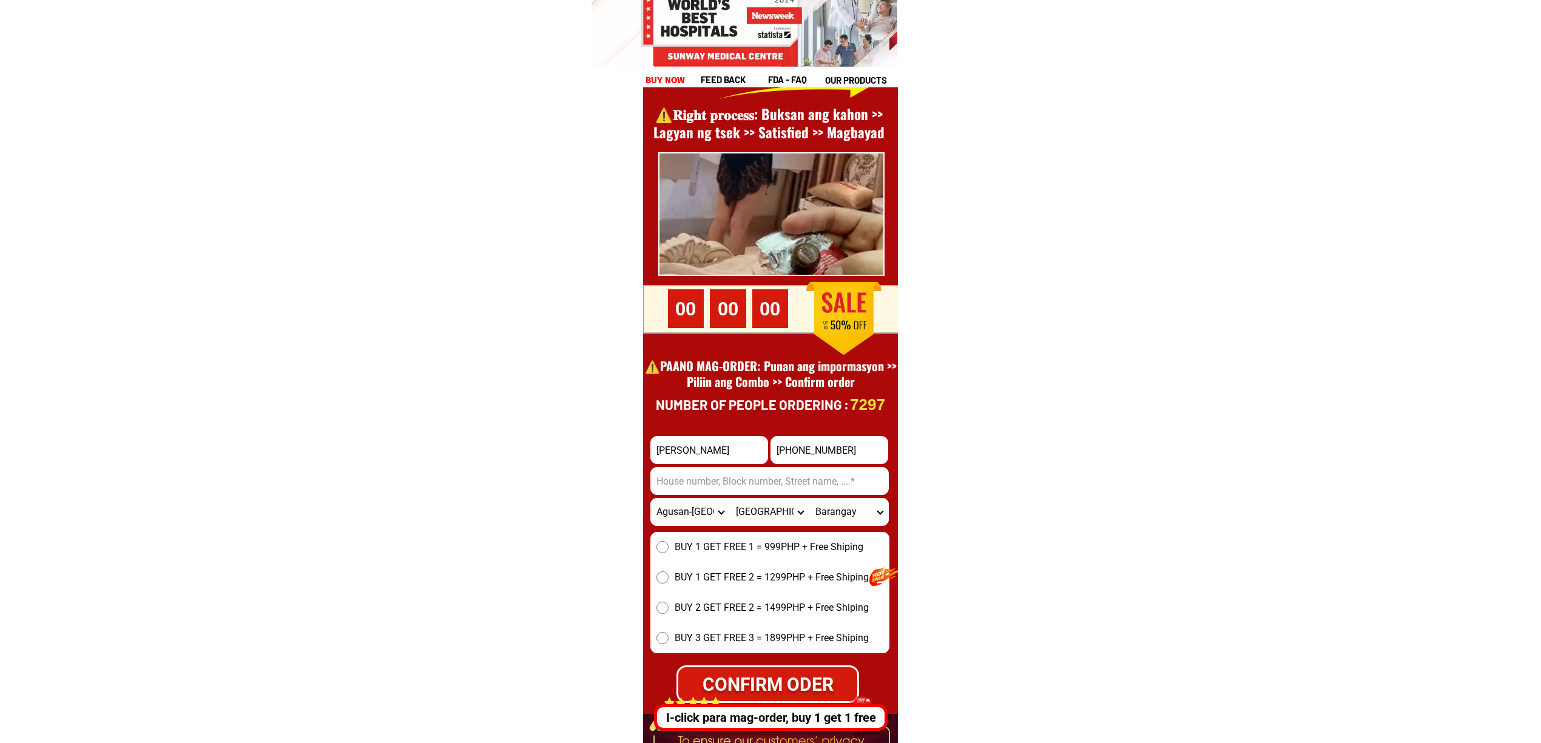
click at [841, 503] on select "Barangay Alegria Barangay 1 (pob.) Barangay 2 (pob.) Barangay 3 (pob.) Barangay…" at bounding box center [848, 512] width 79 height 28
select select "63_70195725403"
click at [809, 498] on select "Barangay Alegria Barangay 1 (pob.) Barangay 2 (pob.) Barangay 3 (pob.) Barangay…" at bounding box center [848, 512] width 79 height 28
click at [704, 489] on input "Input address" at bounding box center [769, 481] width 238 height 28
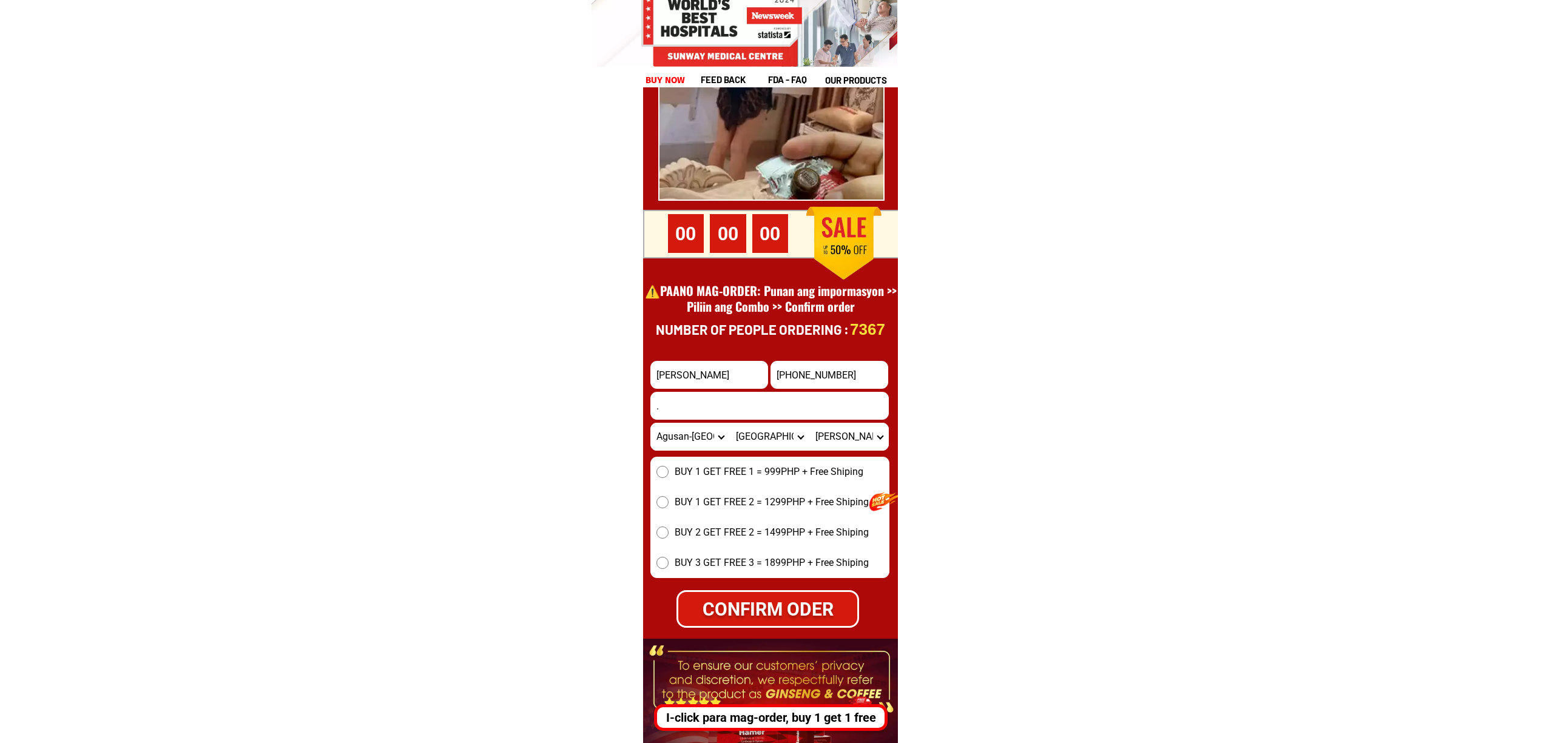
scroll to position [16719, 0]
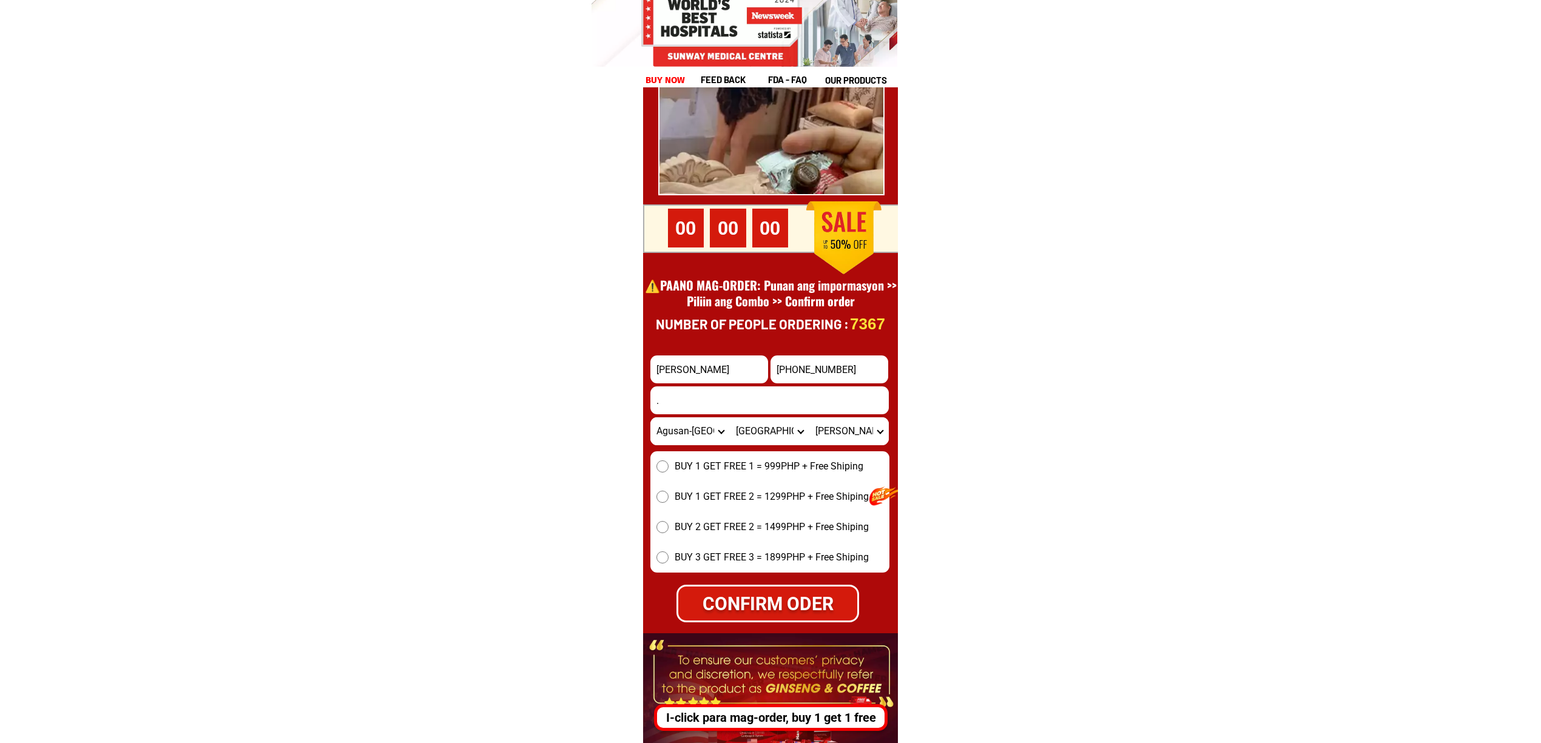
type input "."
click at [688, 477] on div "BUY 1 GET FREE 1 = 999PHP + Free Shiping BUY 1 GET FREE 2 = 1299PHP + Free Ship…" at bounding box center [769, 511] width 239 height 121
click at [699, 469] on span "BUY 1 GET FREE 1 = 999PHP + Free Shiping" at bounding box center [768, 466] width 189 height 15
click at [668, 469] on input "BUY 1 GET FREE 1 = 999PHP + Free Shiping" at bounding box center [662, 466] width 12 height 12
drag, startPoint x: 768, startPoint y: 600, endPoint x: 951, endPoint y: 585, distance: 183.8
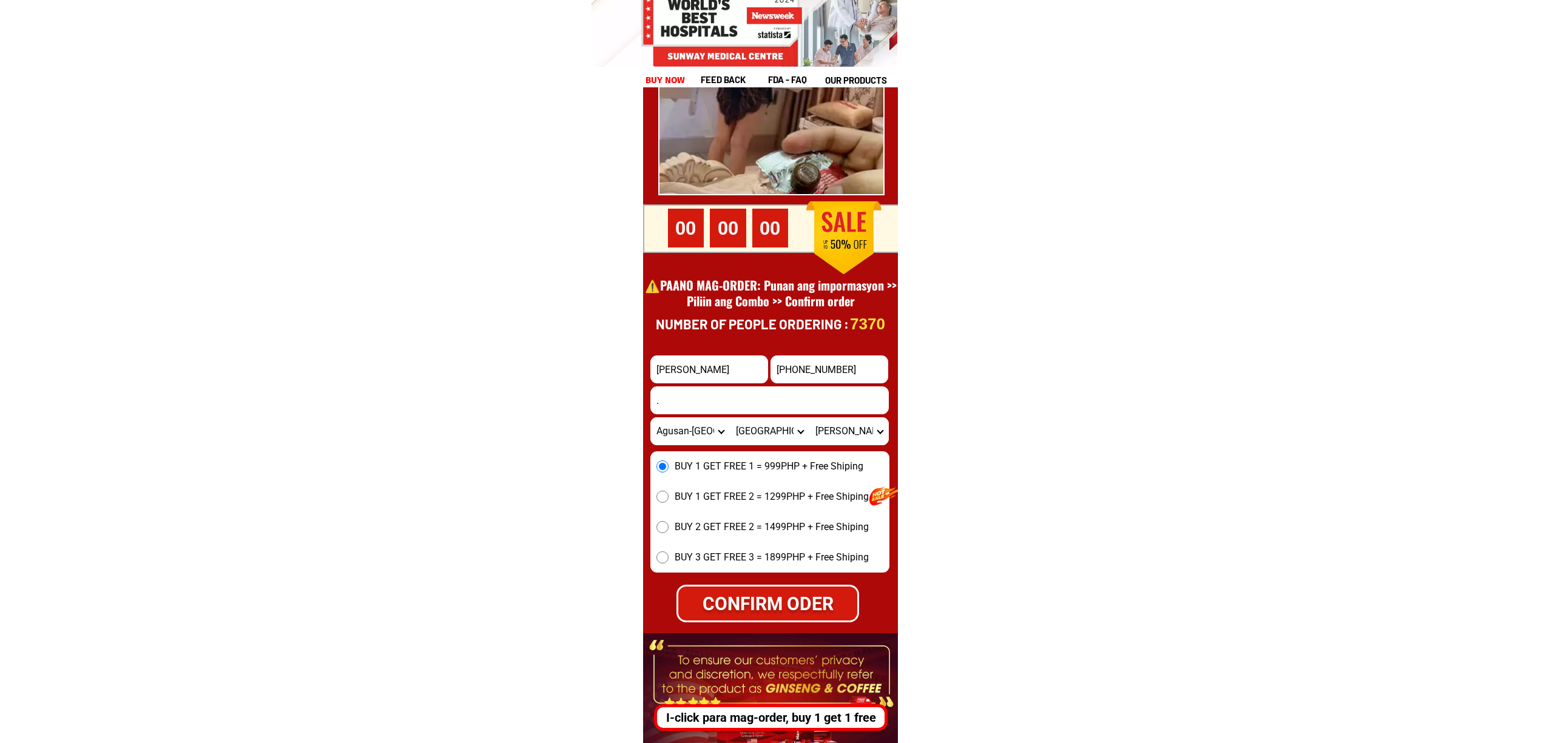
click at [790, 602] on div "CONFIRM ODER" at bounding box center [767, 603] width 180 height 27
radio input "true"
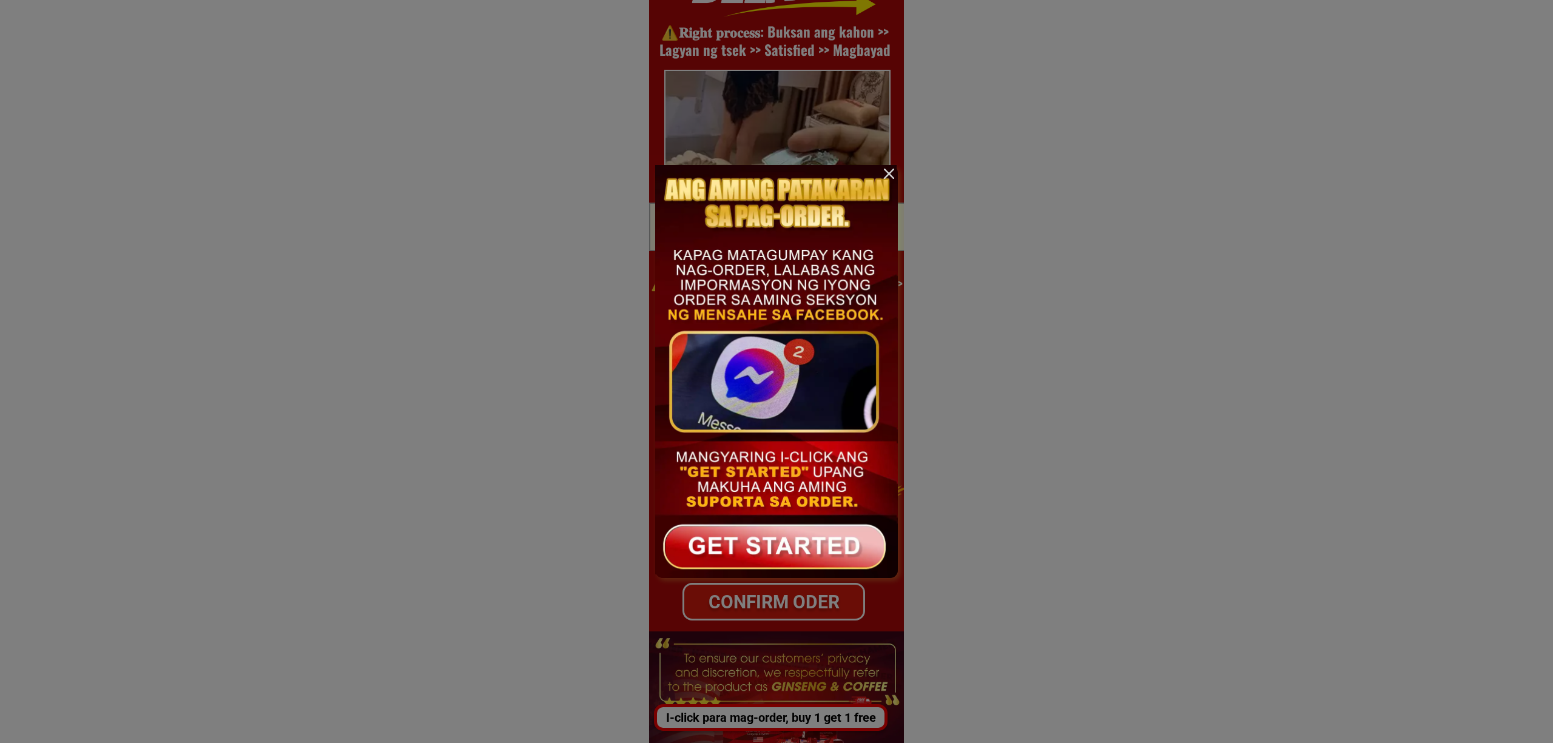
scroll to position [0, 0]
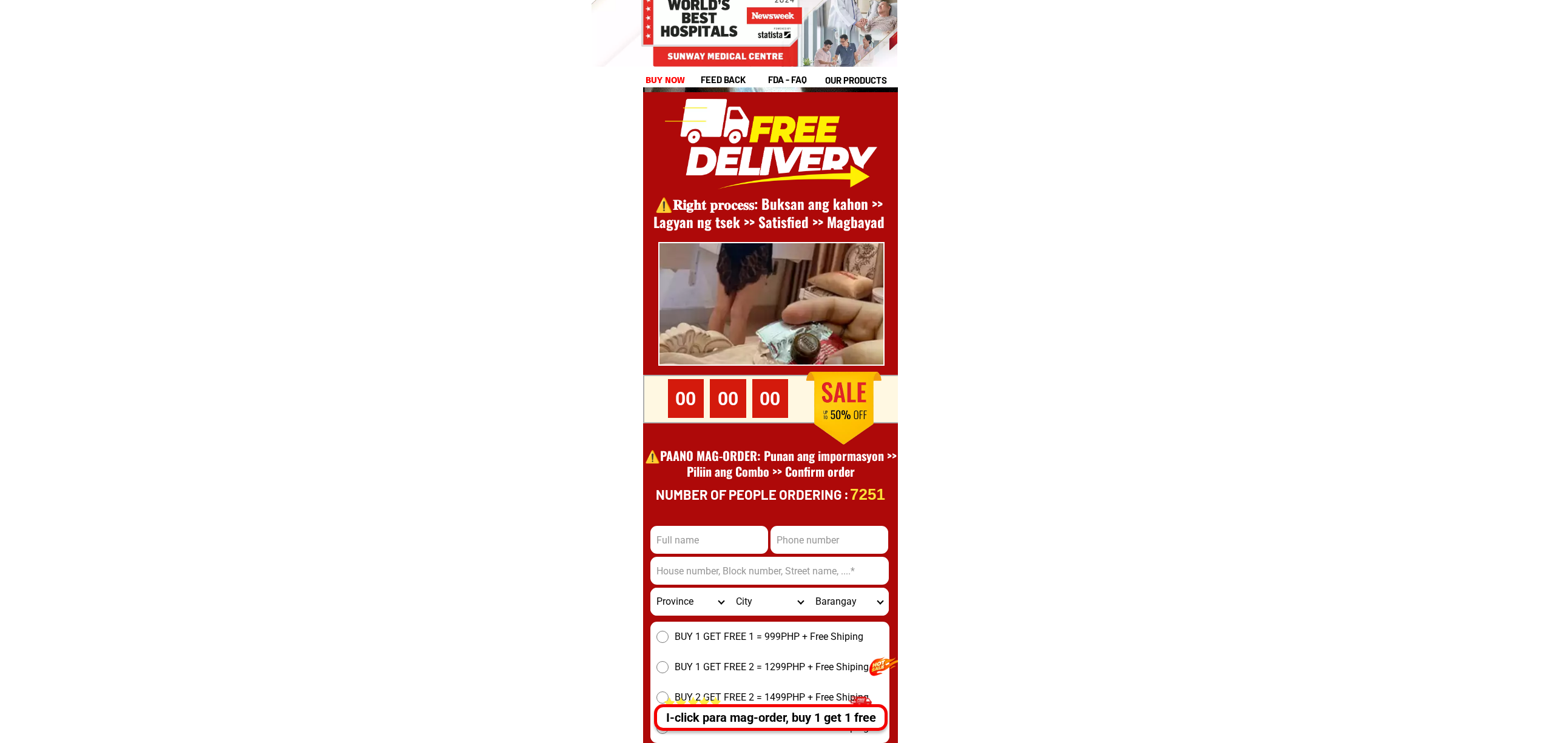
scroll to position [16639, 0]
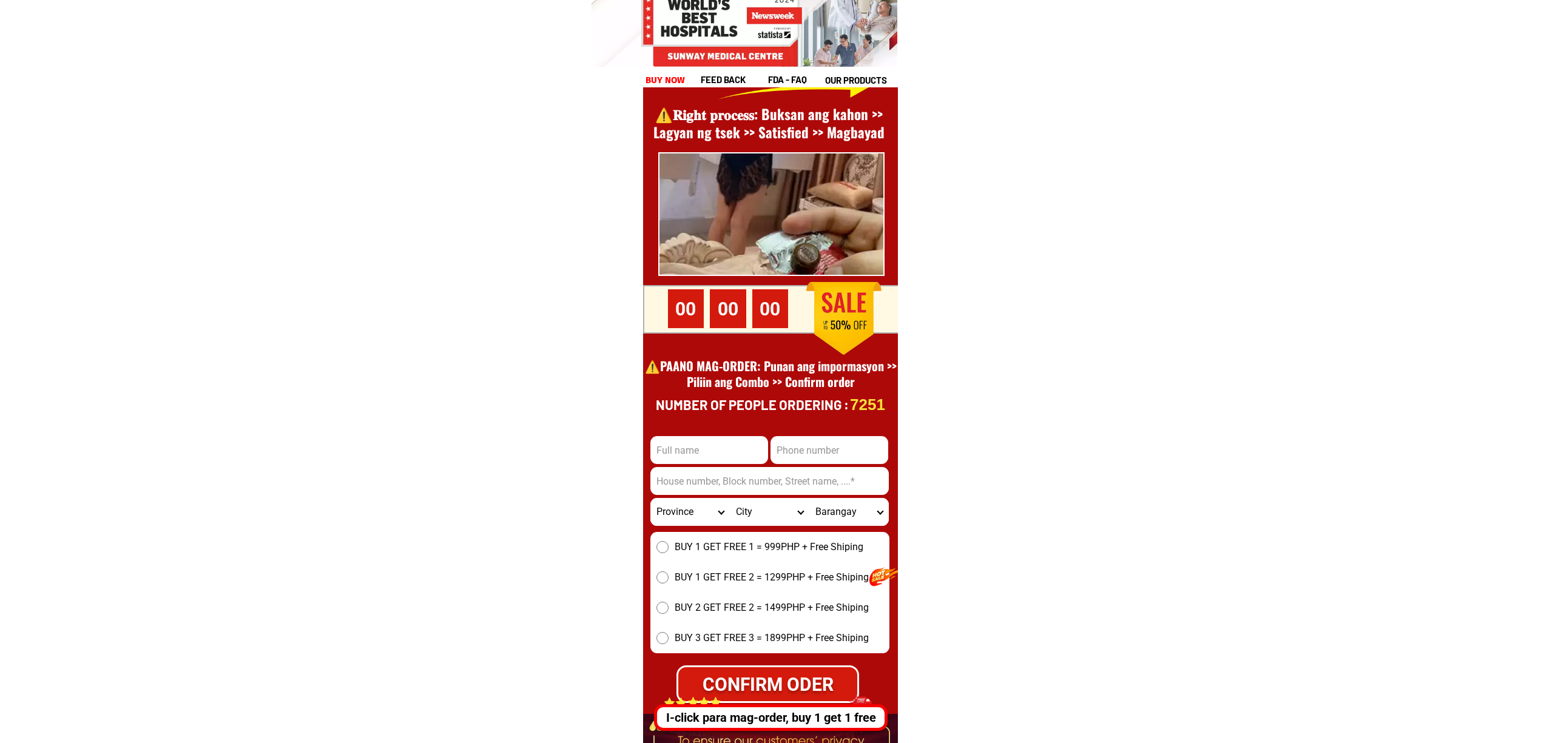
drag, startPoint x: 776, startPoint y: 450, endPoint x: 792, endPoint y: 452, distance: 15.4
click at [776, 449] on input "Input phone_number" at bounding box center [829, 450] width 118 height 28
paste input "09072645296"
type input "09072645296"
drag, startPoint x: 706, startPoint y: 451, endPoint x: 760, endPoint y: 460, distance: 54.6
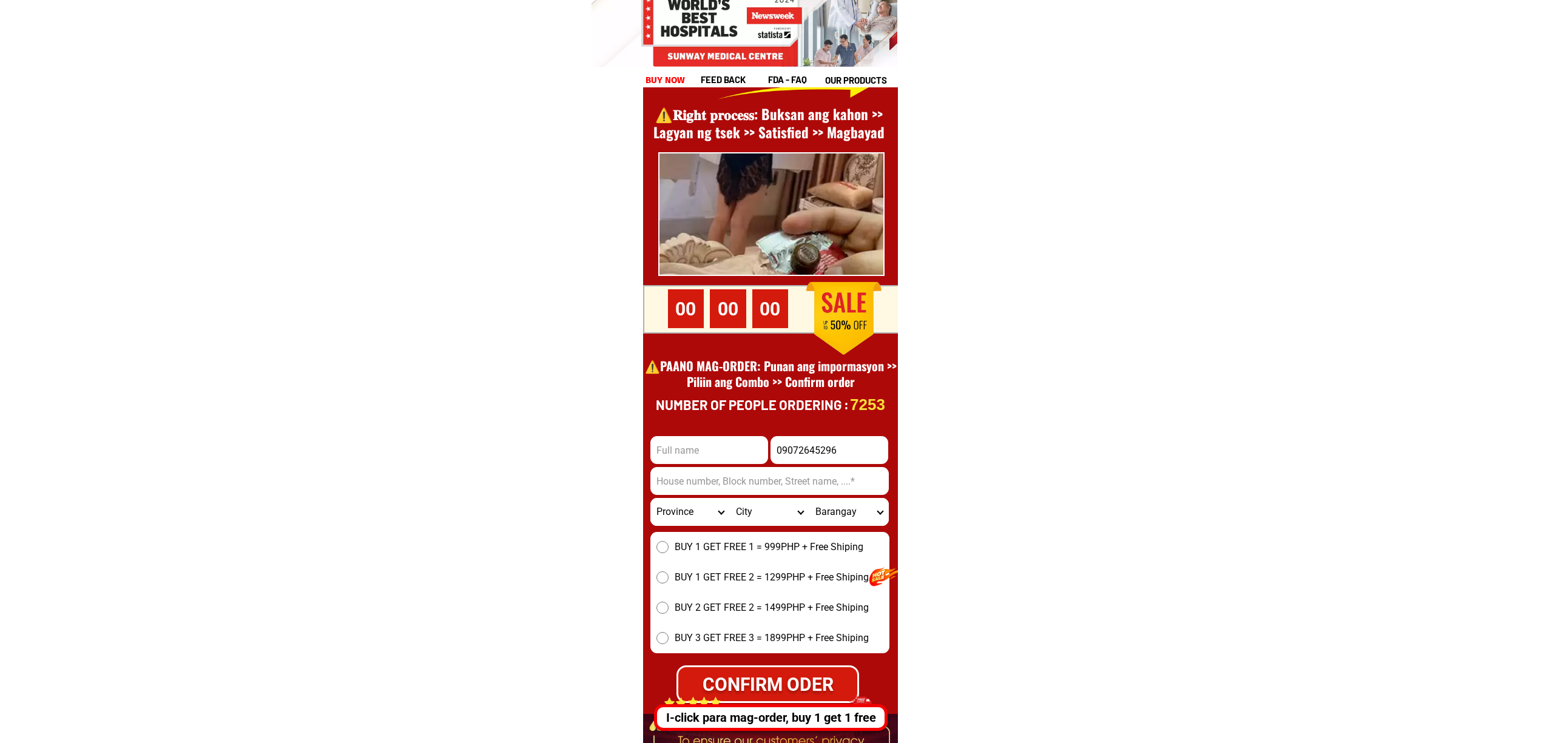
click at [705, 450] on input "Input full_name" at bounding box center [709, 450] width 118 height 28
paste input "Fahad fiangka"
type input "Fahad fiangka"
click at [758, 486] on input "Input address" at bounding box center [769, 481] width 238 height 28
paste input "[PERSON_NAME], [GEOGRAPHIC_DATA], [GEOGRAPHIC_DATA]"
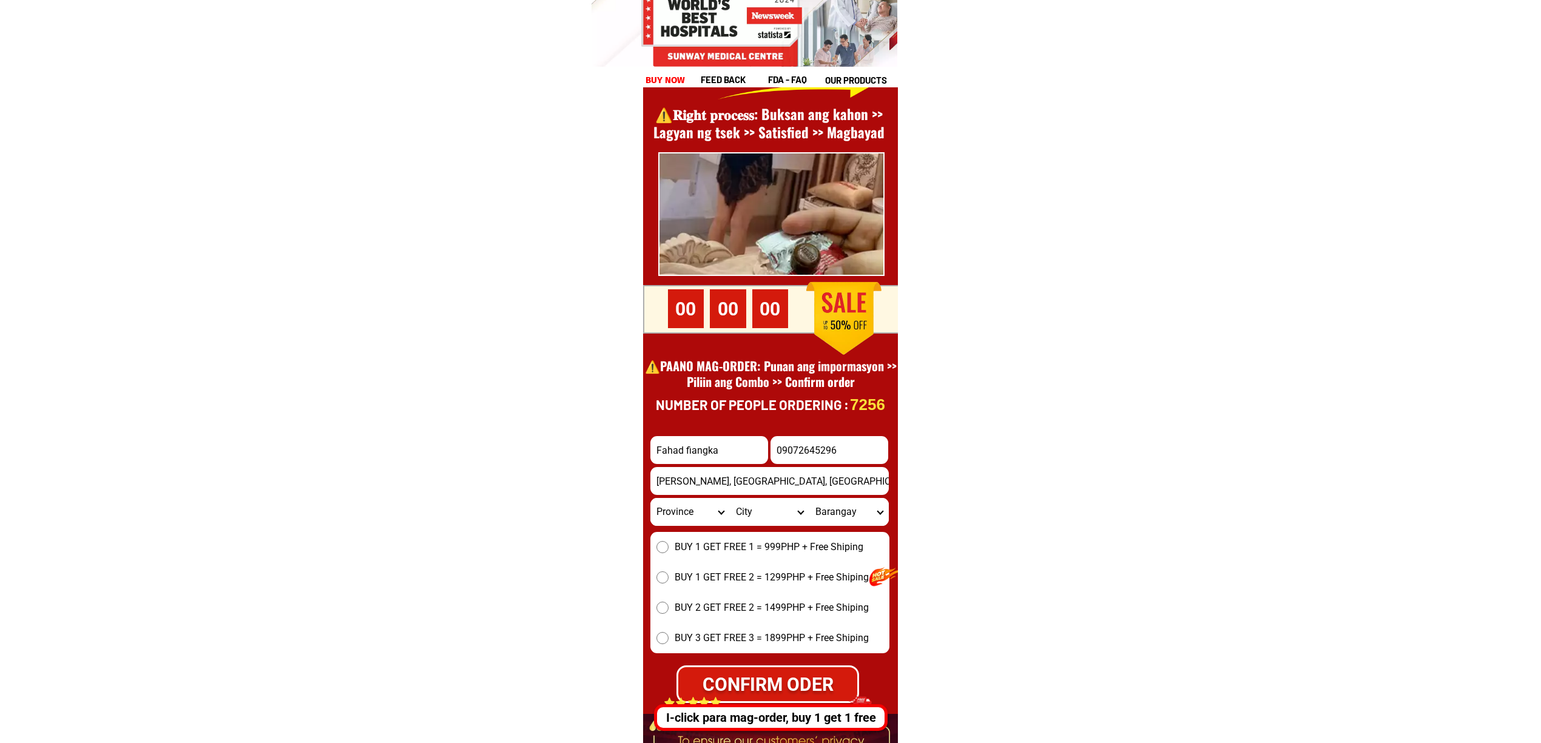
type input "[PERSON_NAME], [GEOGRAPHIC_DATA], [GEOGRAPHIC_DATA]"
click at [719, 543] on span "BUY 1 GET FREE 1 = 999PHP + Free Shiping" at bounding box center [768, 547] width 189 height 15
click at [668, 543] on input "BUY 1 GET FREE 1 = 999PHP + Free Shiping" at bounding box center [662, 547] width 12 height 12
radio input "true"
click at [725, 631] on span "BUY 3 GET FREE 3 = 1899PHP + Free Shiping" at bounding box center [771, 638] width 194 height 15
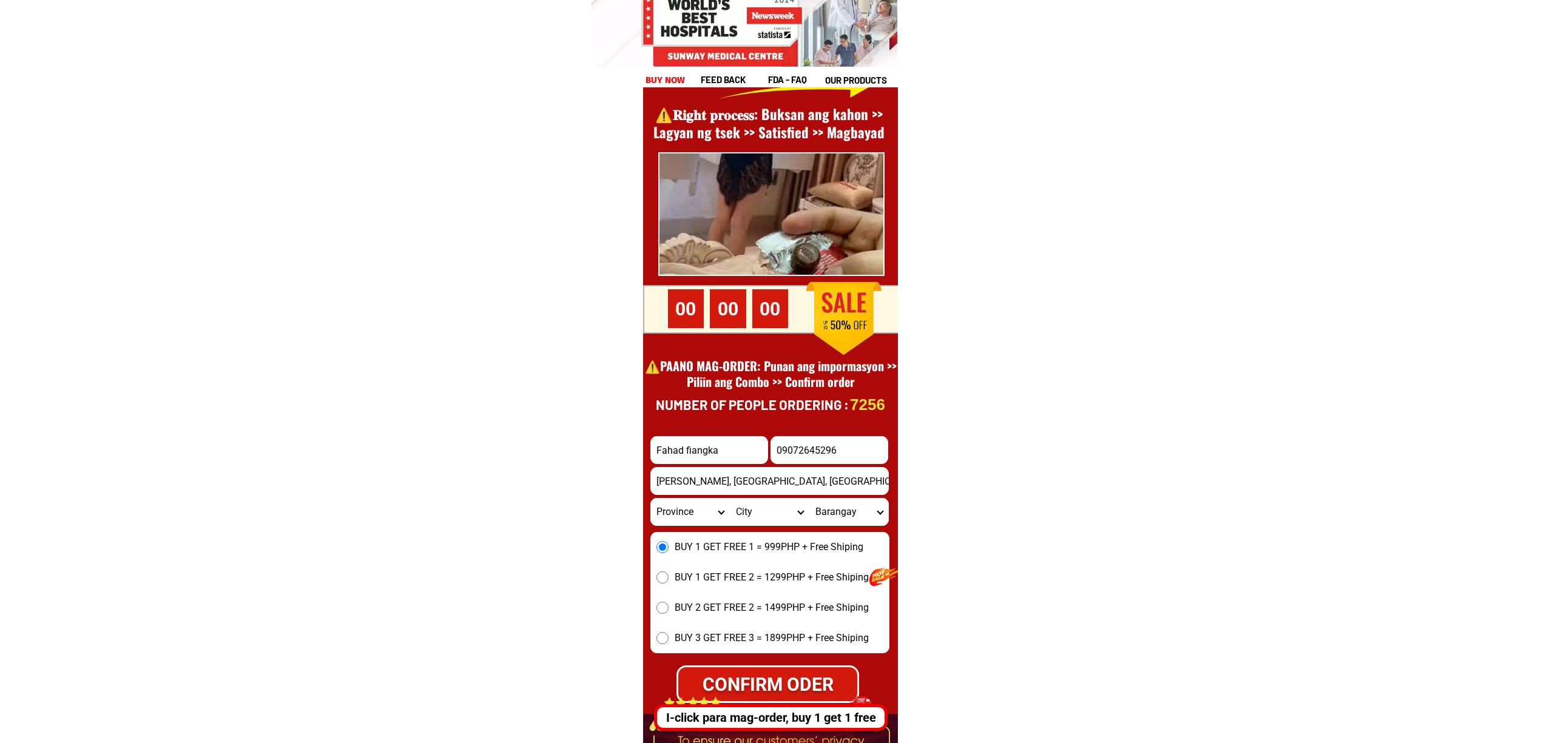
click at [668, 632] on input "BUY 3 GET FREE 3 = 1899PHP + Free Shiping" at bounding box center [662, 638] width 12 height 12
drag, startPoint x: 744, startPoint y: 651, endPoint x: 753, endPoint y: 660, distance: 12.4
click at [748, 656] on form "Fahad fiangka 09072645296 CONFIRM ODER [GEOGRAPHIC_DATA][PERSON_NAME], [GEOGRAP…" at bounding box center [769, 569] width 239 height 267
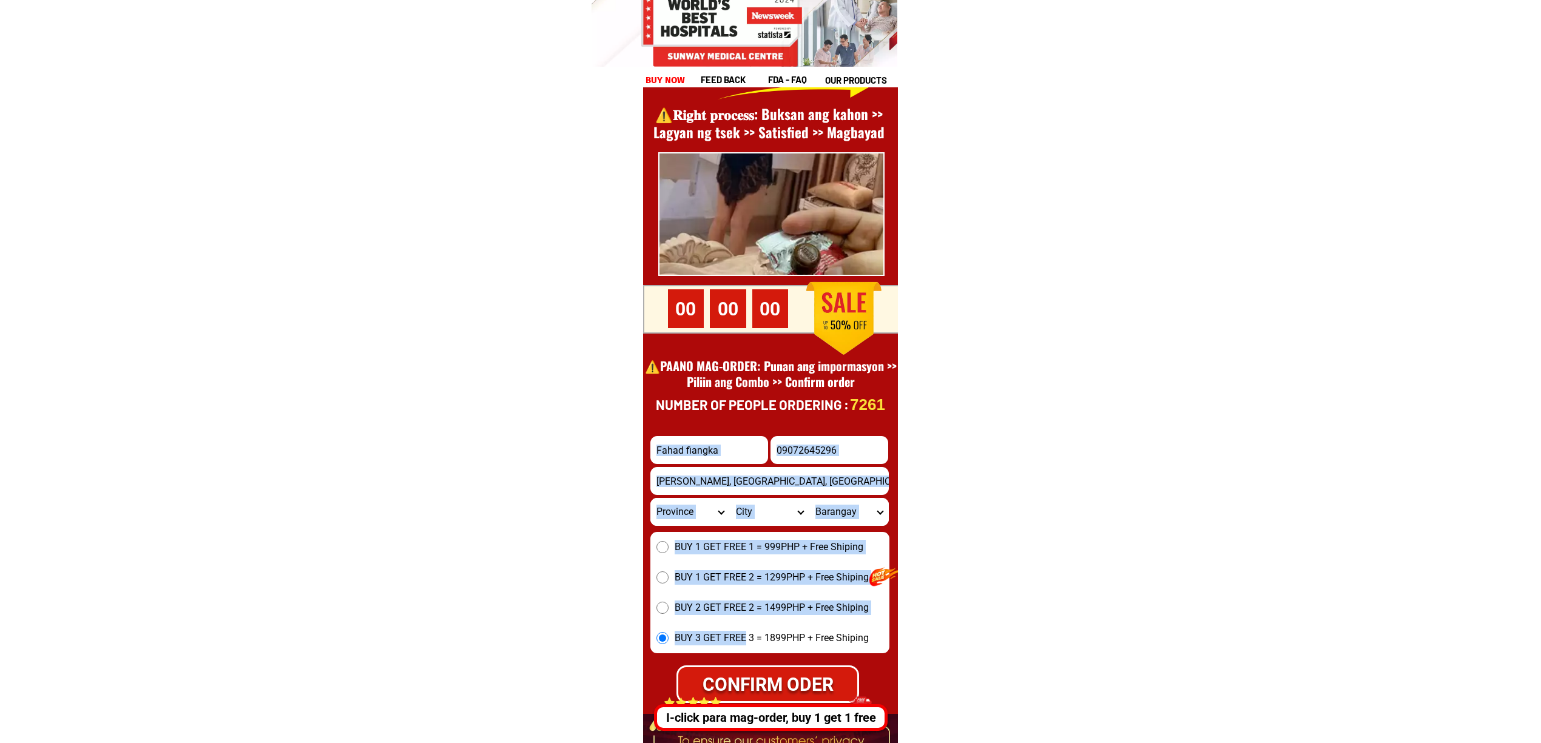
click at [767, 673] on div "CONFIRM ODER" at bounding box center [767, 684] width 179 height 27
radio input "true"
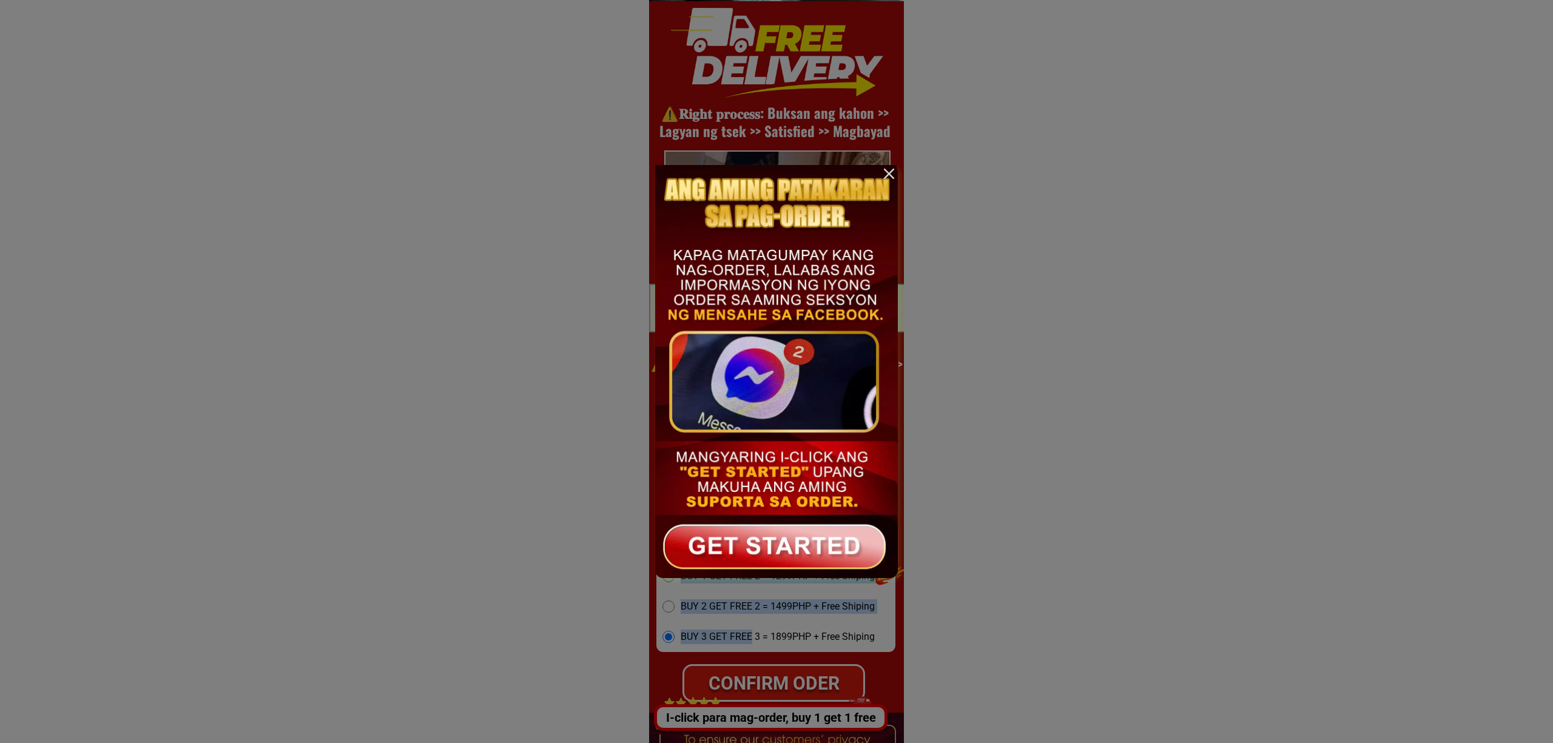
scroll to position [0, 0]
